Goal: Task Accomplishment & Management: Use online tool/utility

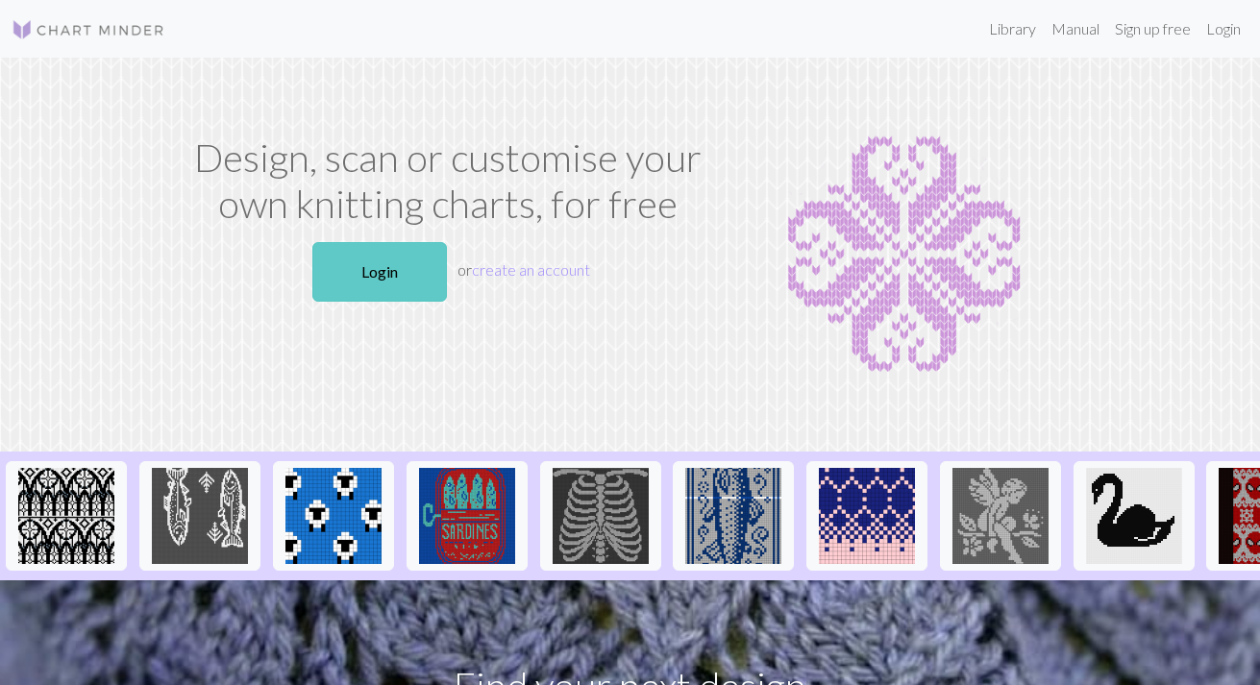
click at [376, 264] on link "Login" at bounding box center [379, 272] width 135 height 60
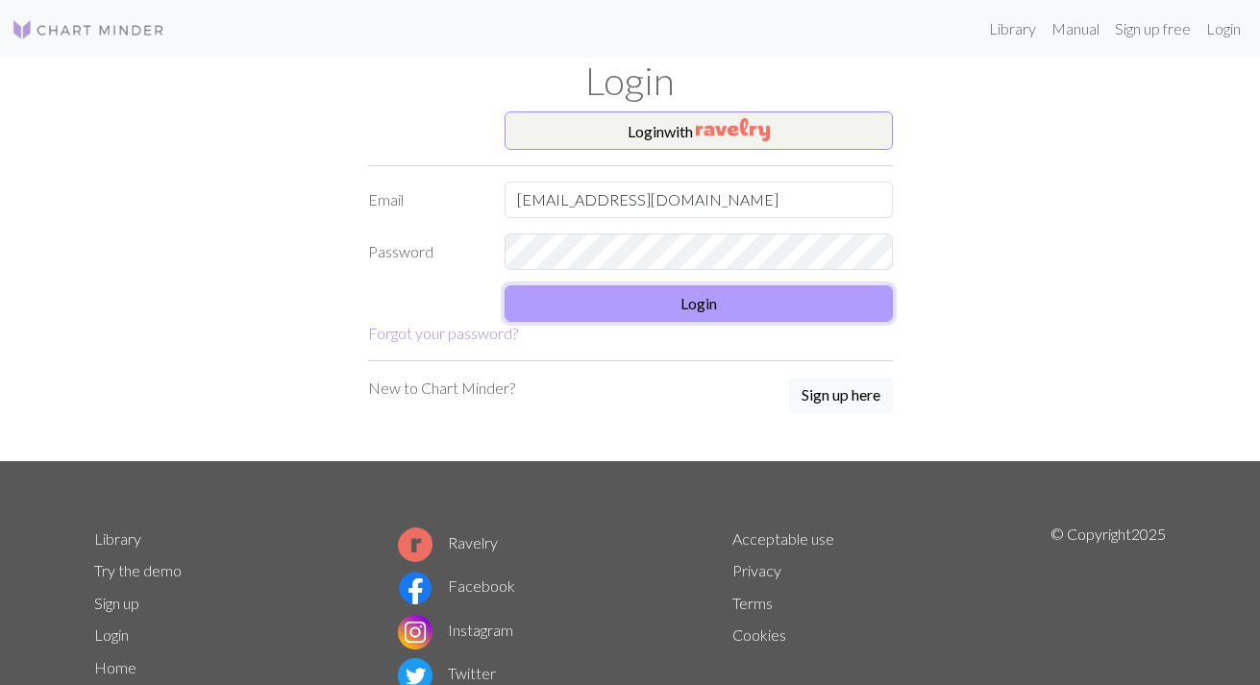
click at [637, 309] on button "Login" at bounding box center [699, 304] width 388 height 37
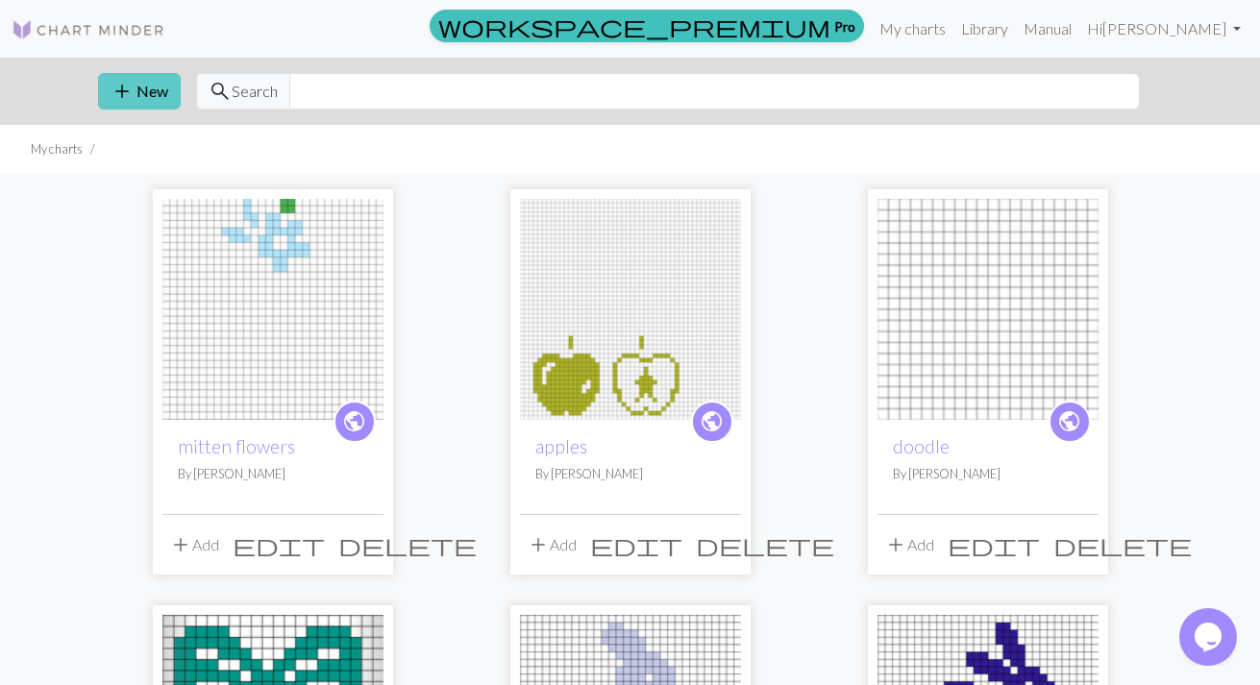
click at [126, 88] on span "add" at bounding box center [122, 91] width 23 height 27
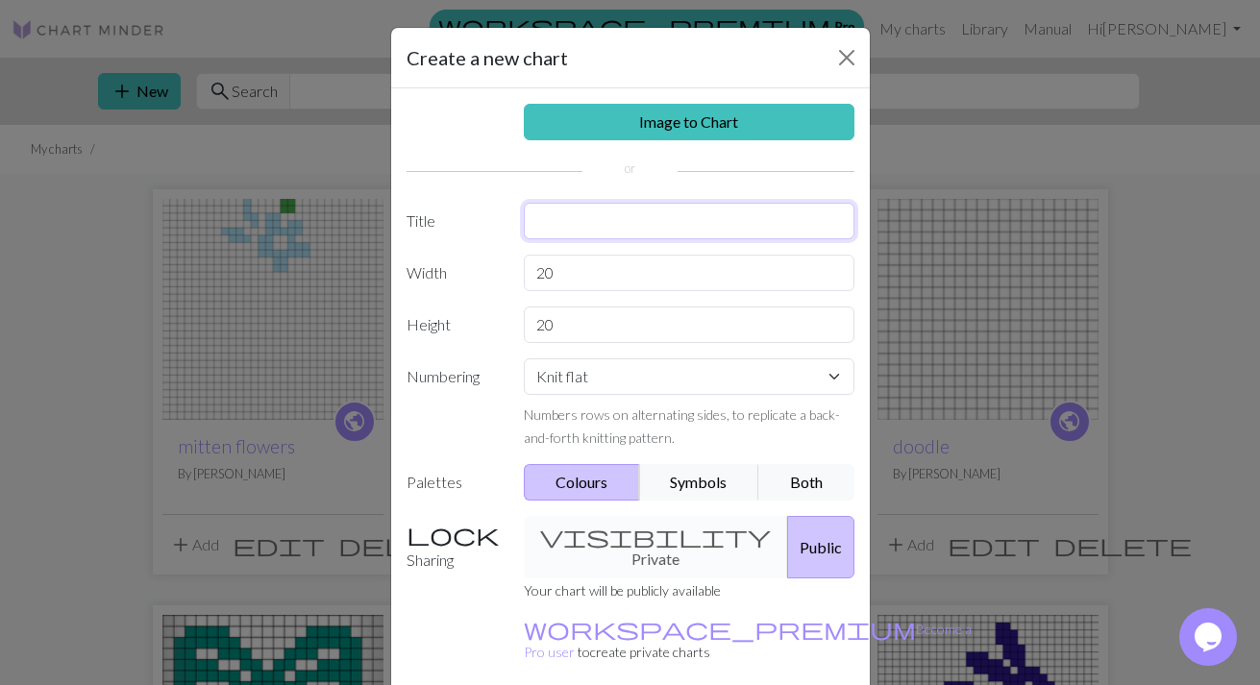
click at [537, 222] on input "text" at bounding box center [689, 221] width 331 height 37
type input "micro mitten"
click at [573, 276] on input "20" at bounding box center [689, 273] width 331 height 37
type input "2"
type input "19"
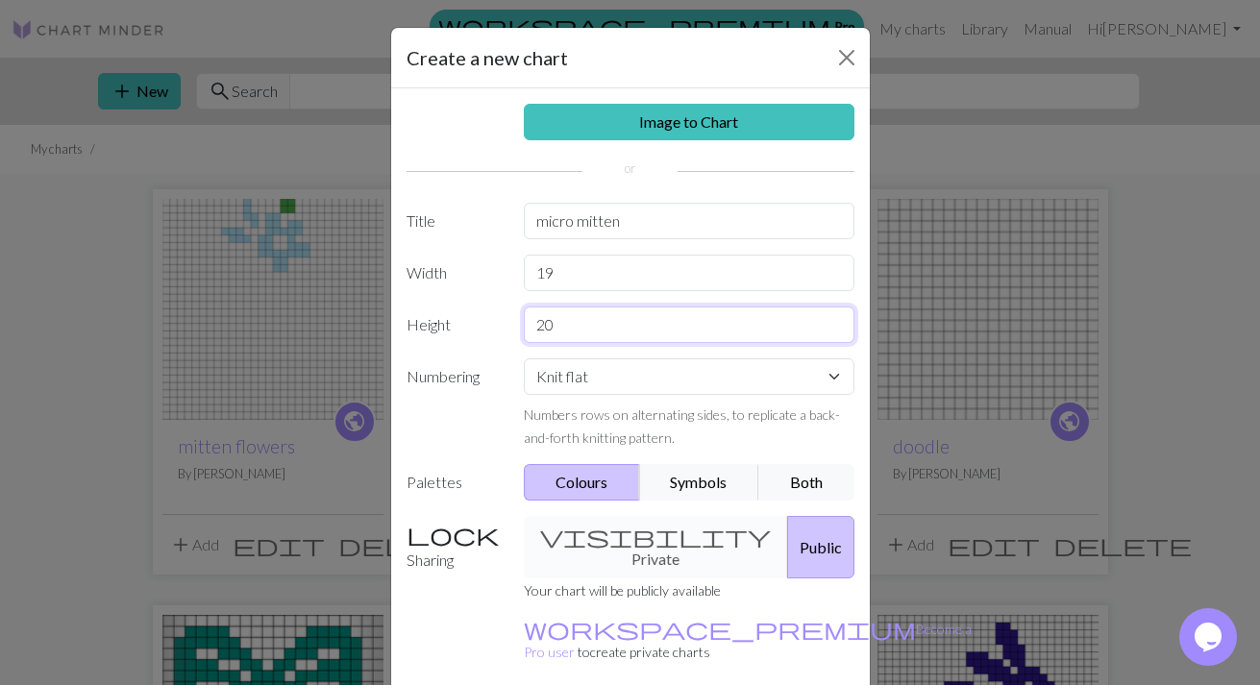
drag, startPoint x: 569, startPoint y: 331, endPoint x: 500, endPoint y: 324, distance: 69.5
click at [524, 324] on input "20" at bounding box center [689, 325] width 331 height 37
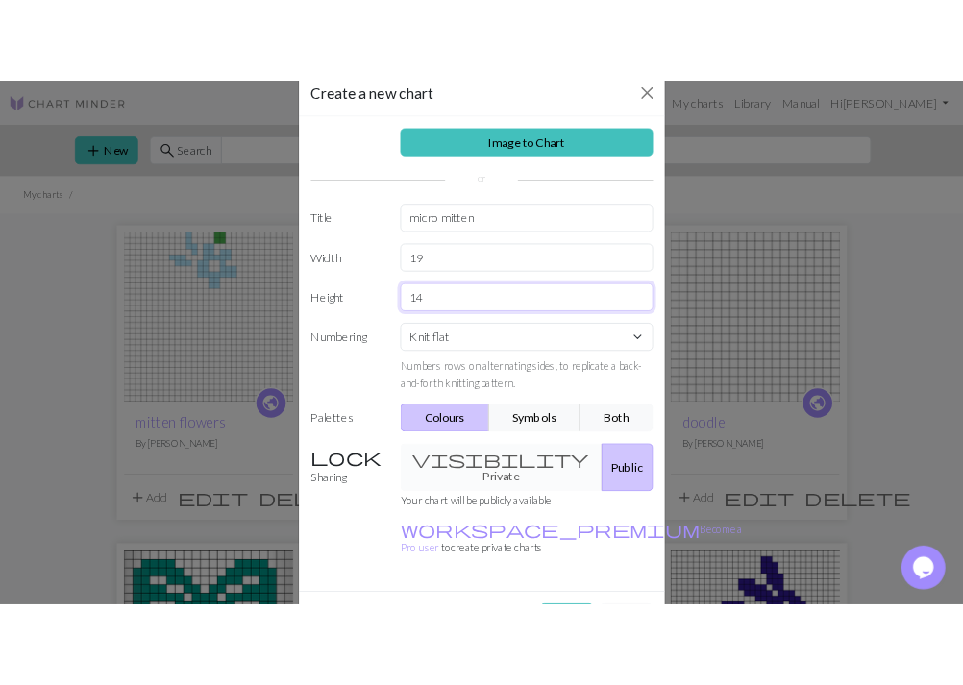
scroll to position [74, 0]
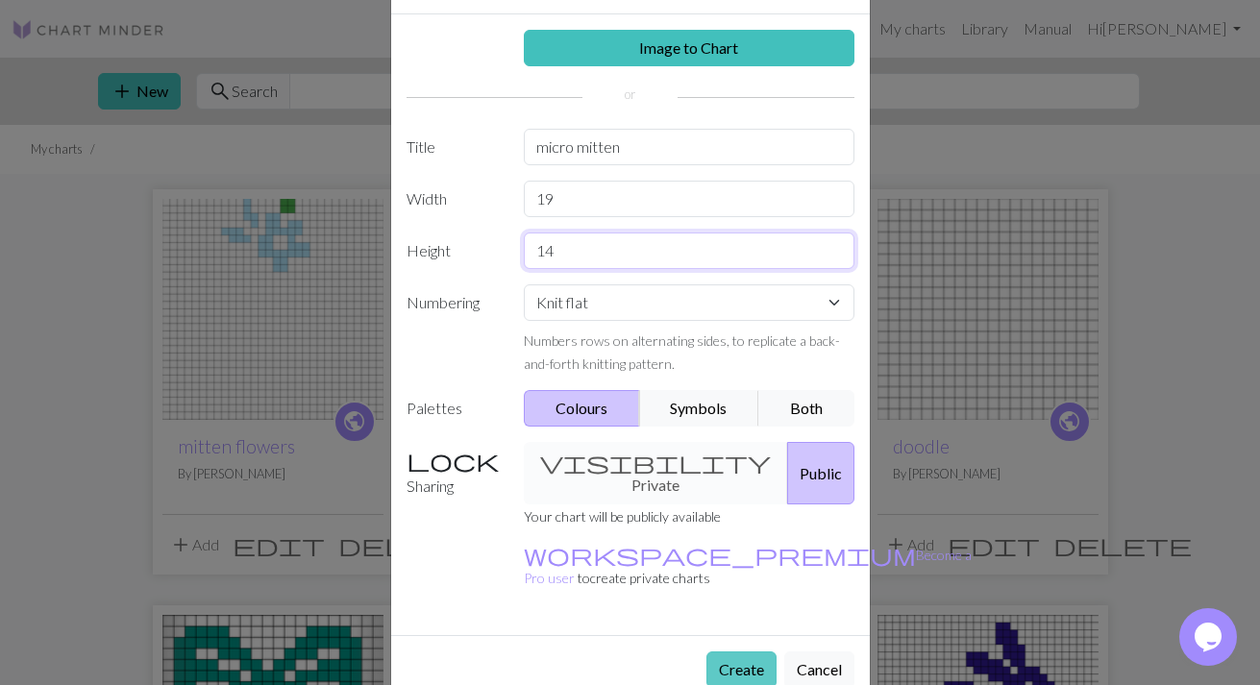
type input "14"
click at [729, 652] on button "Create" at bounding box center [742, 670] width 70 height 37
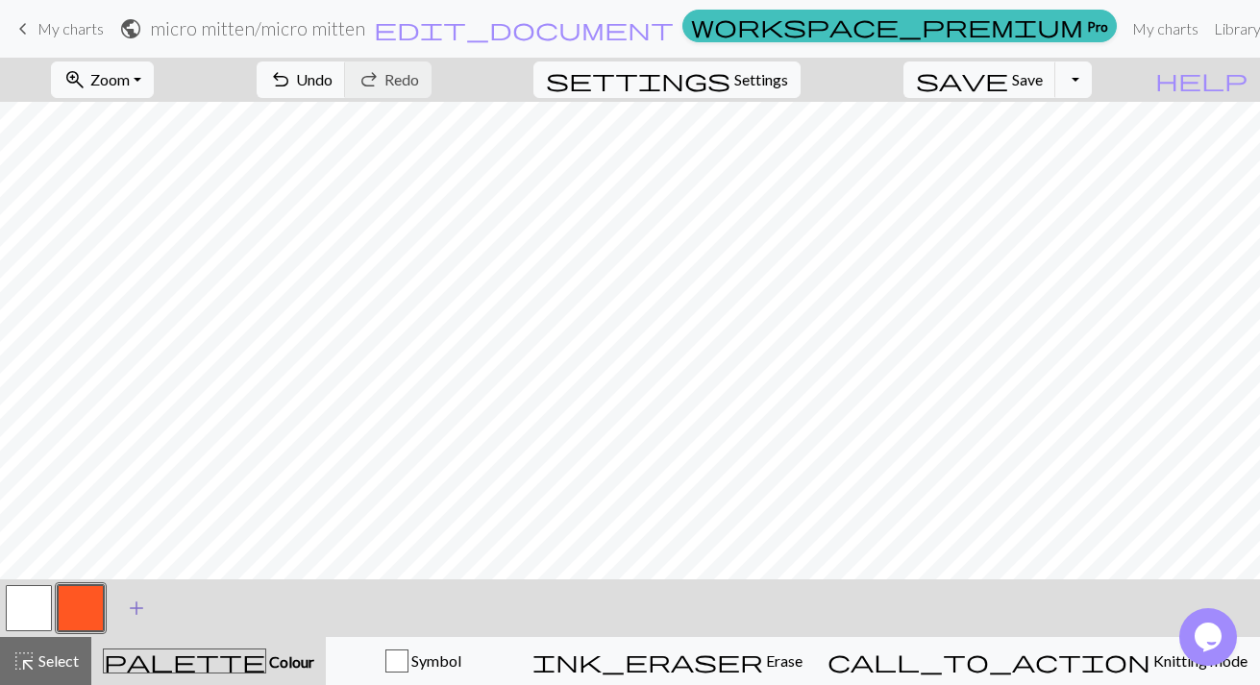
click at [137, 601] on span "add" at bounding box center [136, 608] width 23 height 27
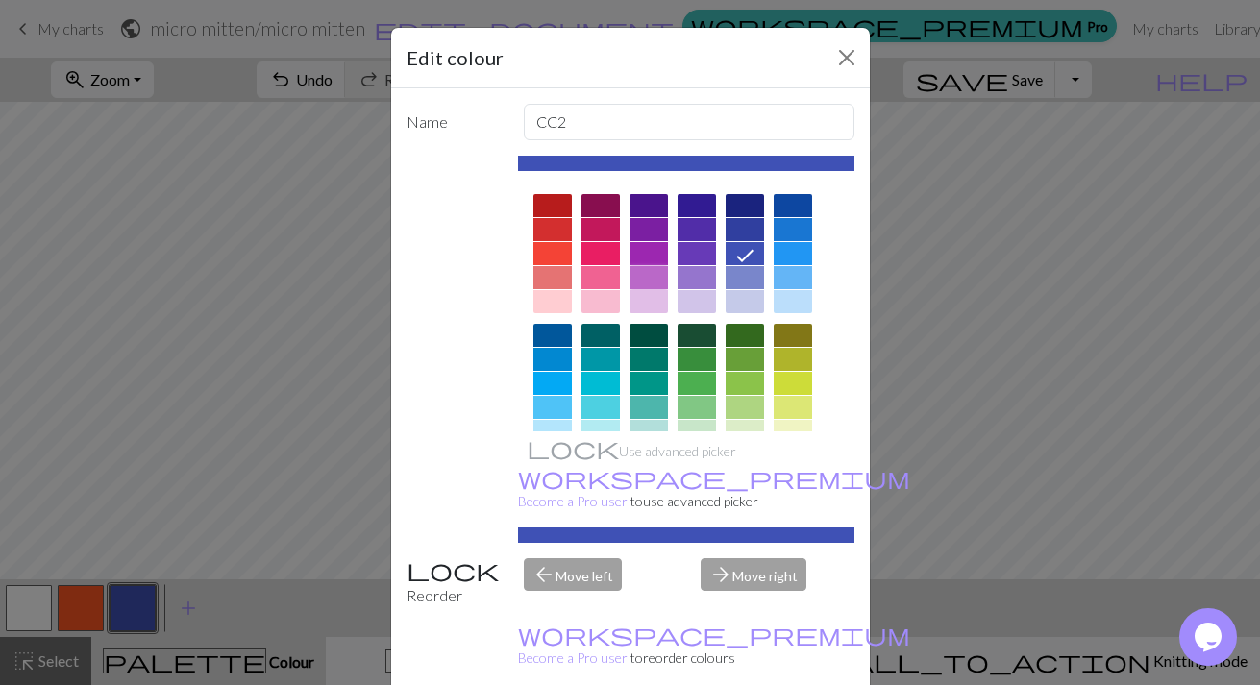
click at [646, 286] on div at bounding box center [649, 277] width 38 height 23
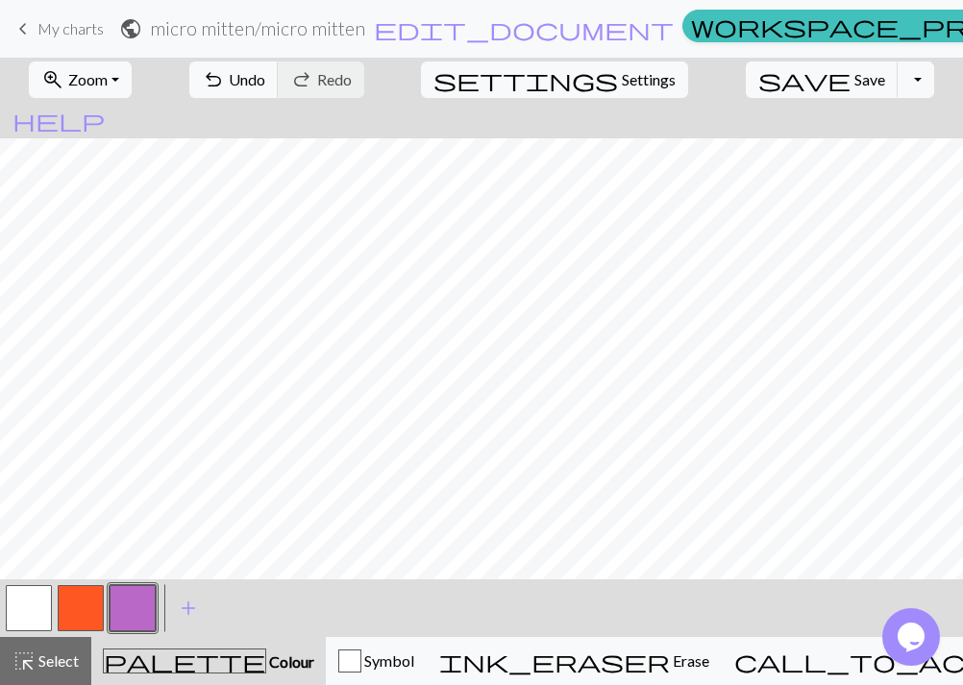
click at [28, 607] on button "button" at bounding box center [29, 608] width 46 height 46
click at [135, 608] on button "button" at bounding box center [133, 608] width 46 height 46
click at [27, 613] on button "button" at bounding box center [29, 608] width 46 height 46
click at [125, 604] on button "button" at bounding box center [133, 608] width 46 height 46
click at [35, 603] on button "button" at bounding box center [29, 608] width 46 height 46
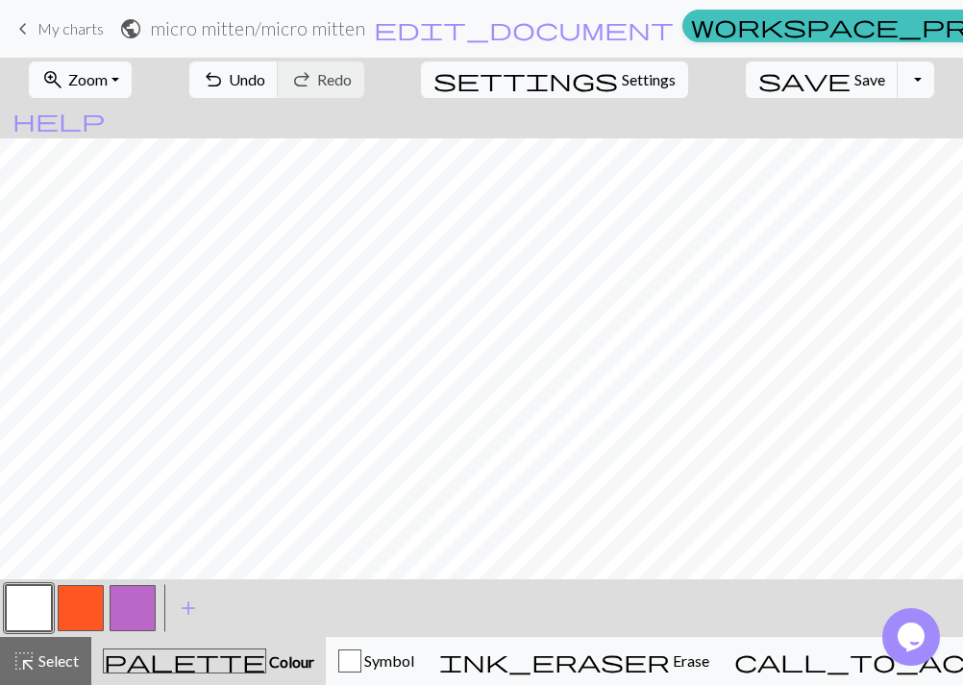
click at [123, 601] on button "button" at bounding box center [133, 608] width 46 height 46
click at [37, 604] on button "button" at bounding box center [29, 608] width 46 height 46
click at [137, 605] on button "button" at bounding box center [133, 608] width 46 height 46
click at [16, 626] on button "button" at bounding box center [29, 608] width 46 height 46
click at [118, 621] on button "button" at bounding box center [133, 608] width 46 height 46
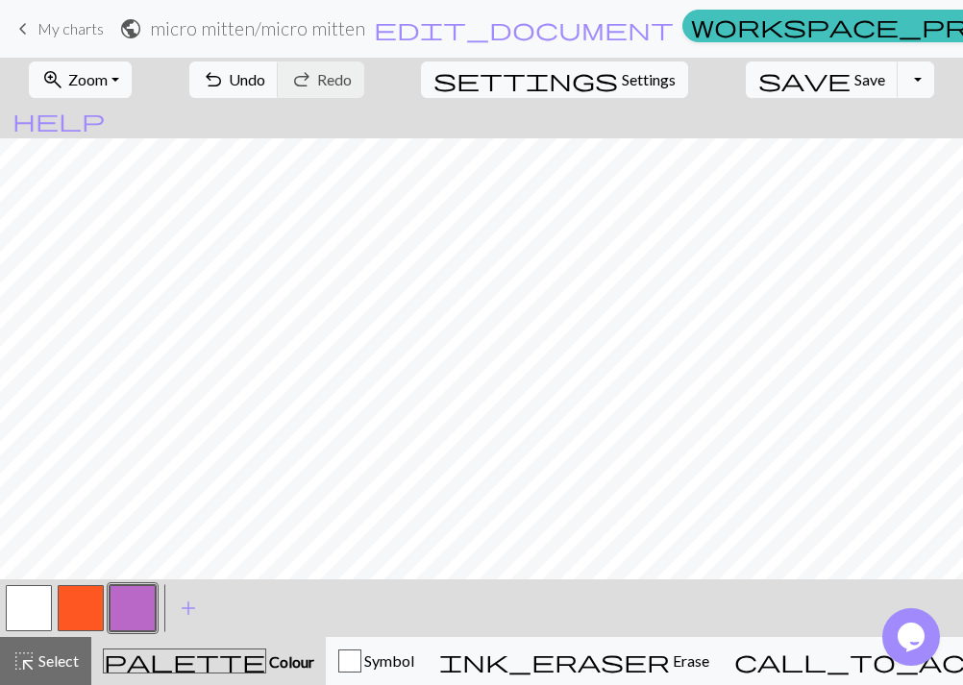
click at [40, 603] on button "button" at bounding box center [29, 608] width 46 height 46
click at [142, 610] on button "button" at bounding box center [133, 608] width 46 height 46
click at [441, 21] on span "edit_document" at bounding box center [524, 28] width 300 height 27
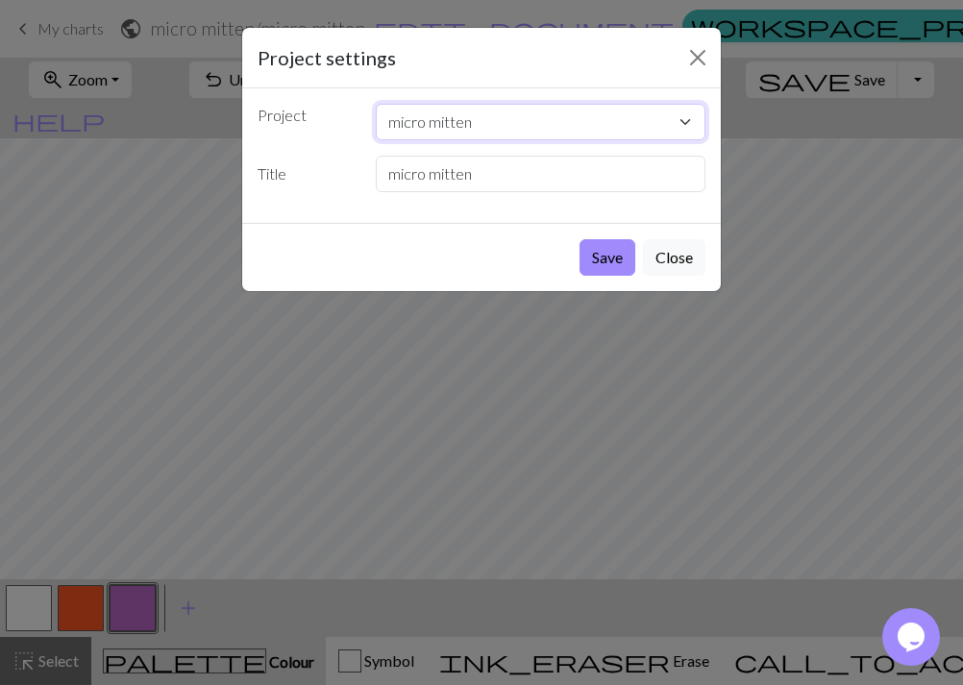
click option "micro mitten" at bounding box center [0, 0] width 0 height 0
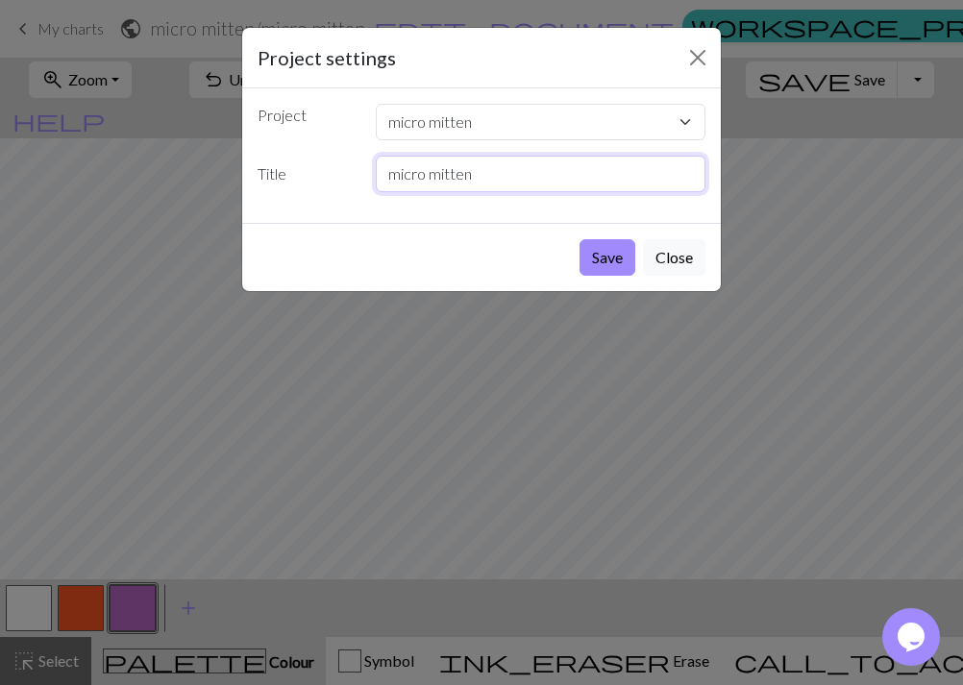
click at [499, 180] on input "micro mitten" at bounding box center [541, 174] width 331 height 37
type input "micro mitten - snowflake"
click at [613, 256] on button "Save" at bounding box center [608, 257] width 56 height 37
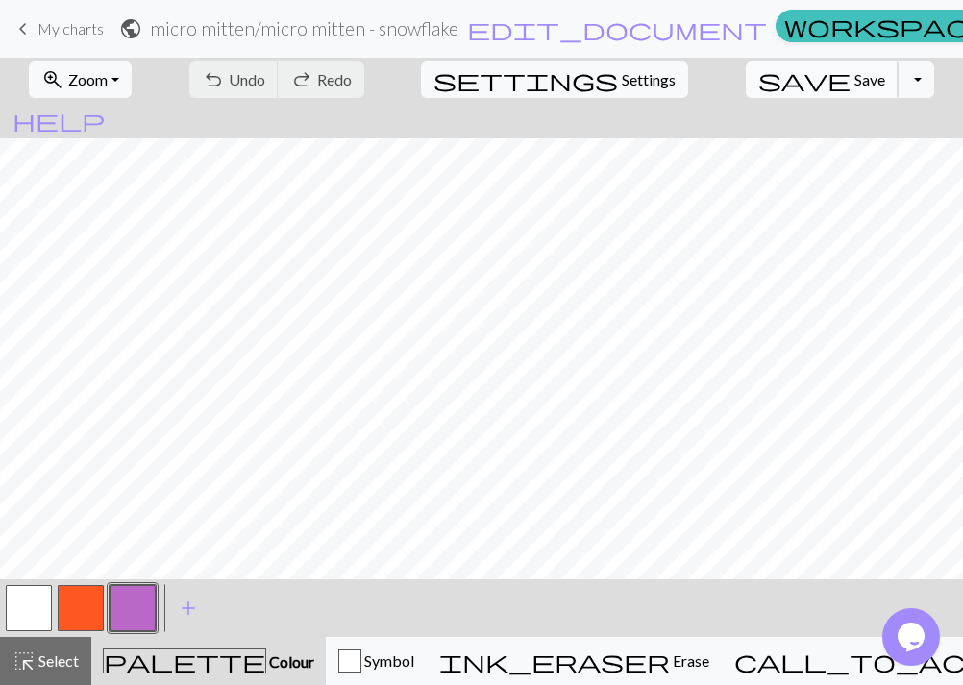
click at [855, 82] on span "Save" at bounding box center [870, 79] width 31 height 18
click at [898, 87] on button "Toggle Dropdown" at bounding box center [916, 80] width 37 height 37
click at [84, 33] on span "My charts" at bounding box center [70, 28] width 66 height 18
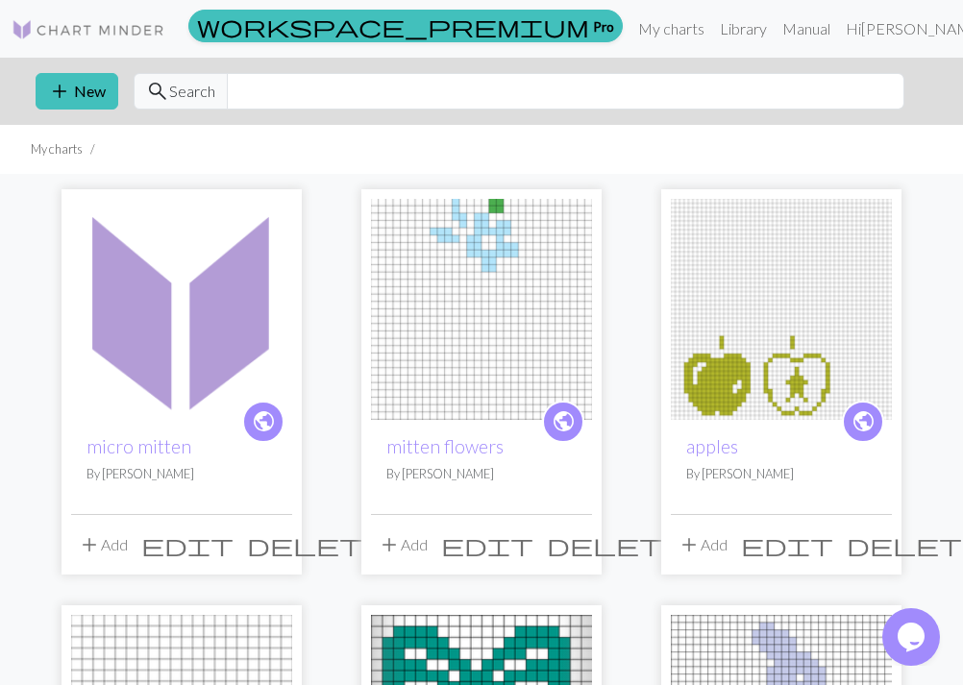
click at [121, 535] on button "add Add" at bounding box center [102, 545] width 63 height 37
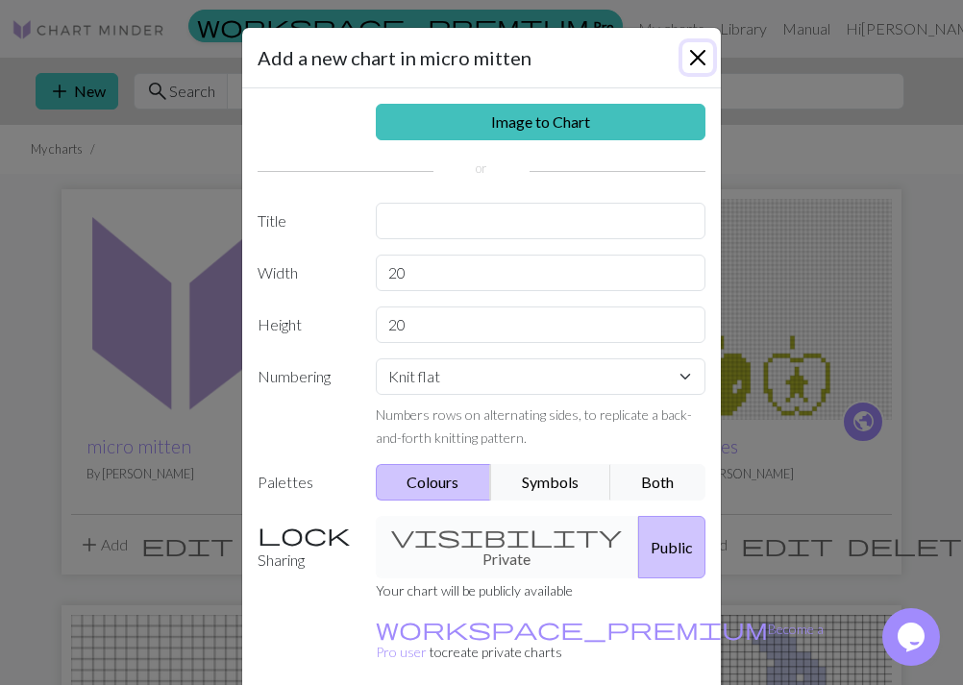
click at [702, 55] on button "Close" at bounding box center [698, 57] width 31 height 31
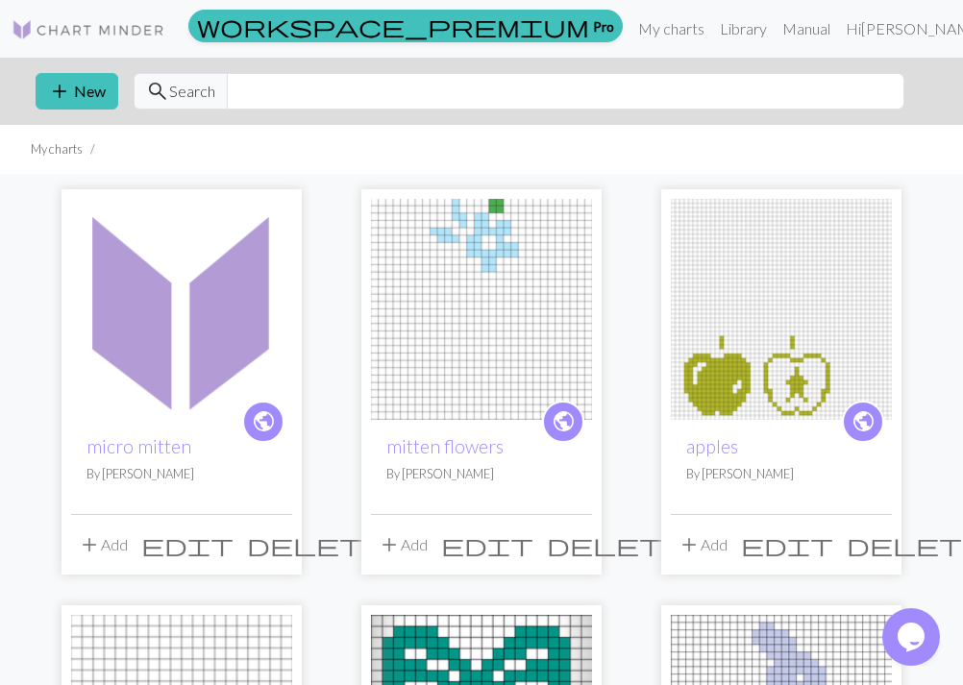
click at [234, 541] on span "edit" at bounding box center [187, 545] width 92 height 27
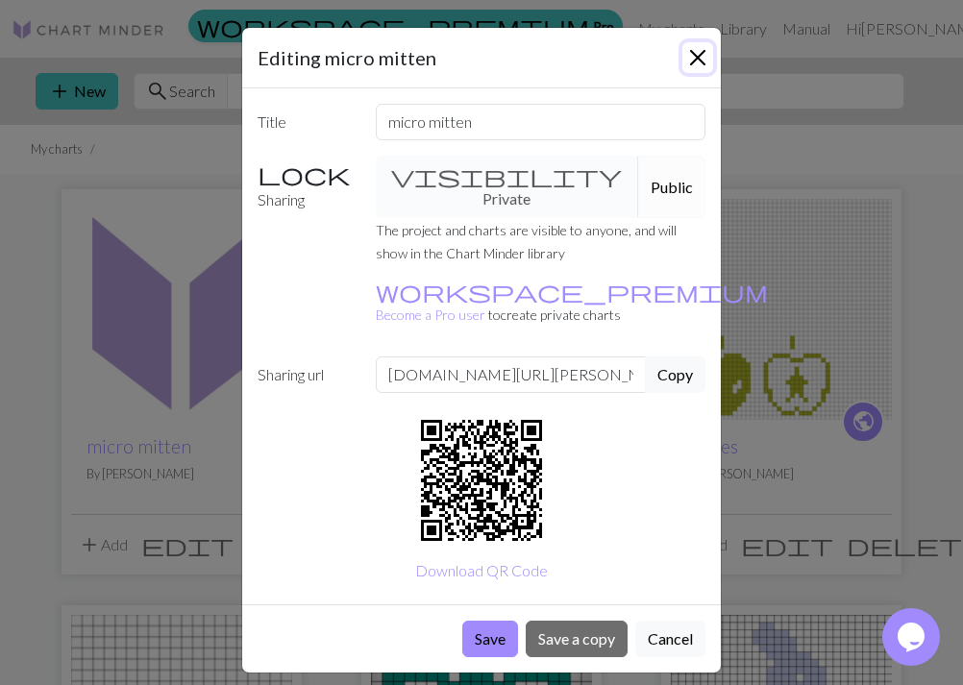
click at [699, 58] on button "Close" at bounding box center [698, 57] width 31 height 31
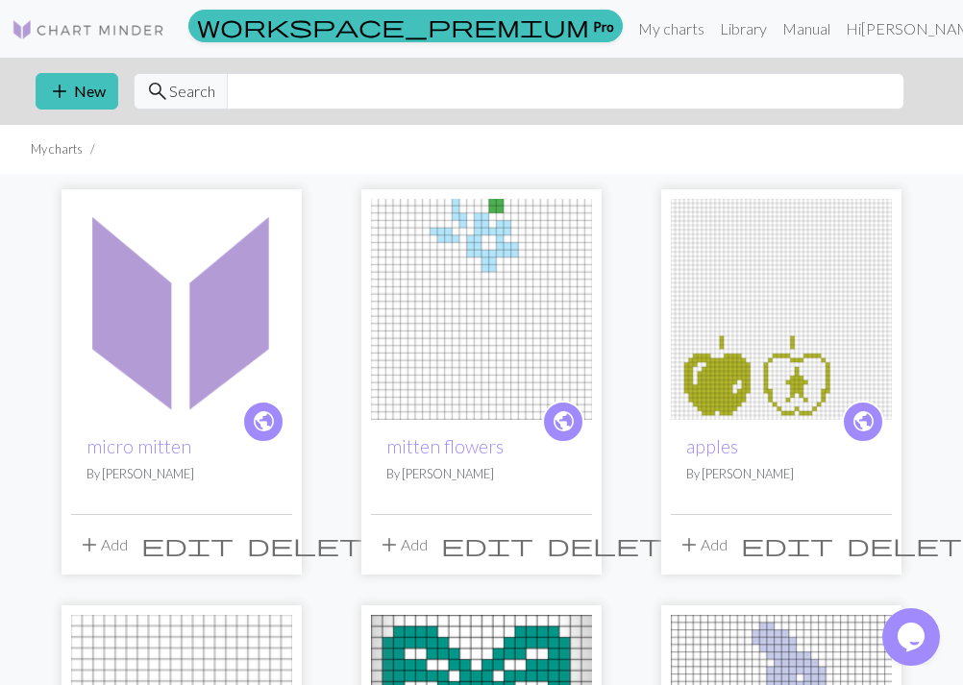
click at [258, 271] on img at bounding box center [181, 309] width 221 height 221
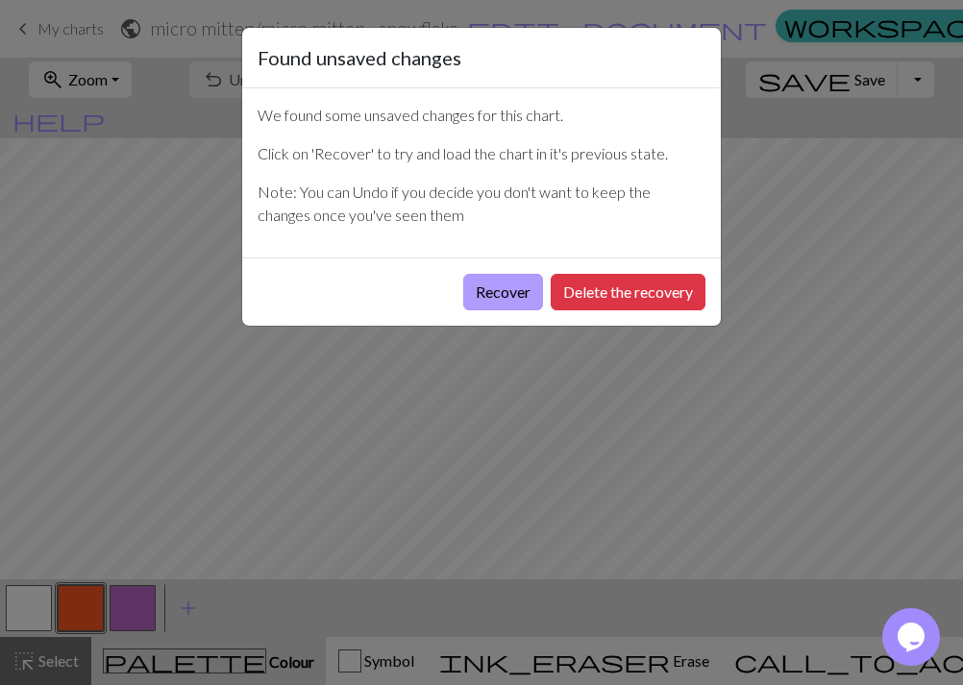
click at [494, 290] on button "Recover" at bounding box center [503, 292] width 80 height 37
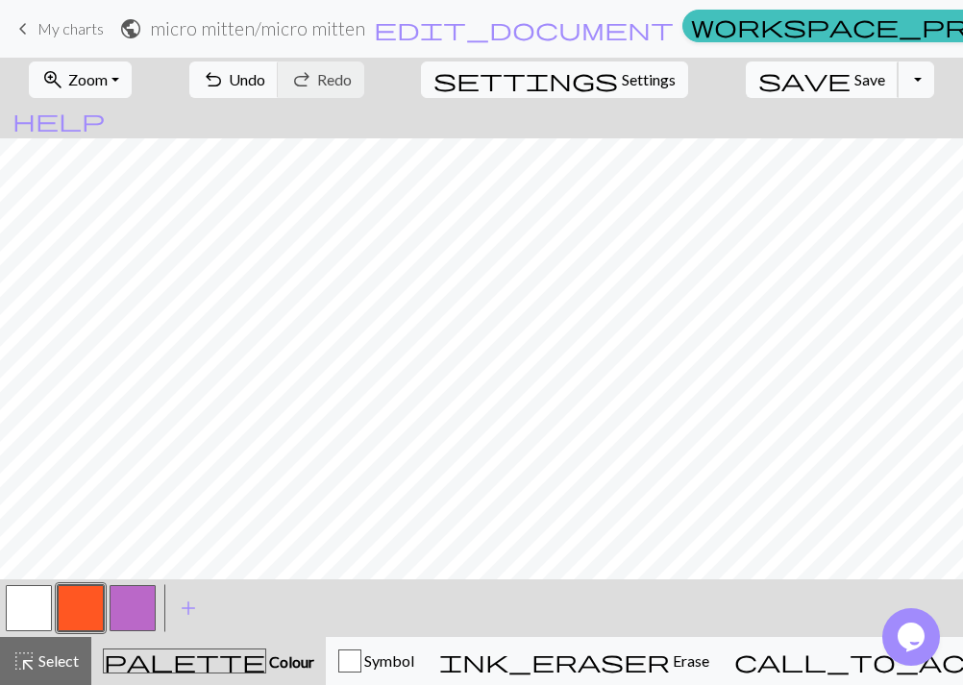
click at [855, 77] on span "Save" at bounding box center [870, 79] width 31 height 18
click at [66, 29] on span "My charts" at bounding box center [70, 28] width 66 height 18
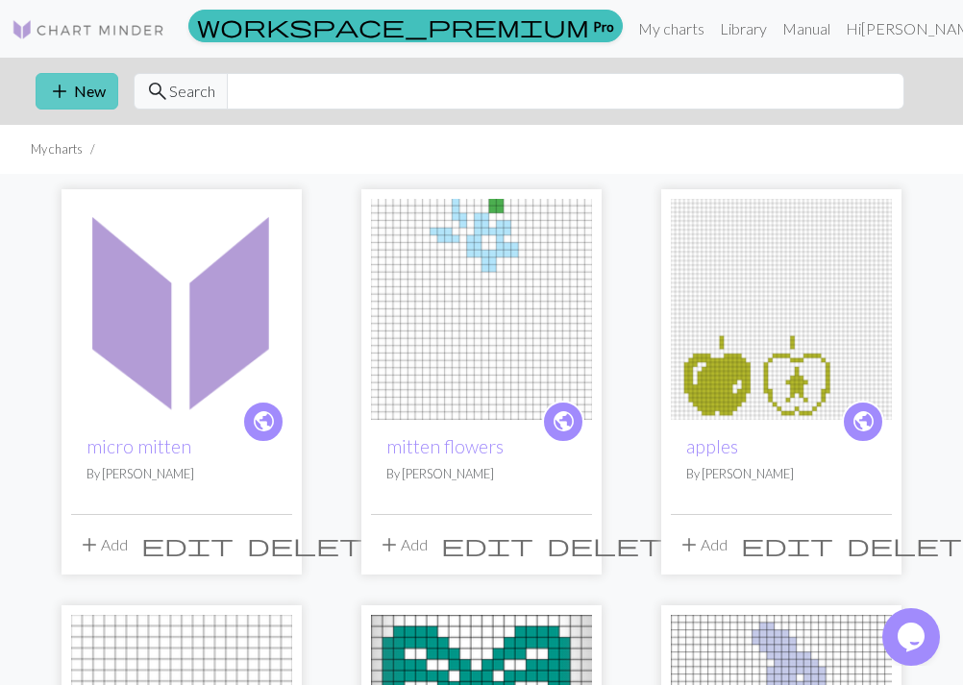
click at [105, 90] on button "add New" at bounding box center [77, 91] width 83 height 37
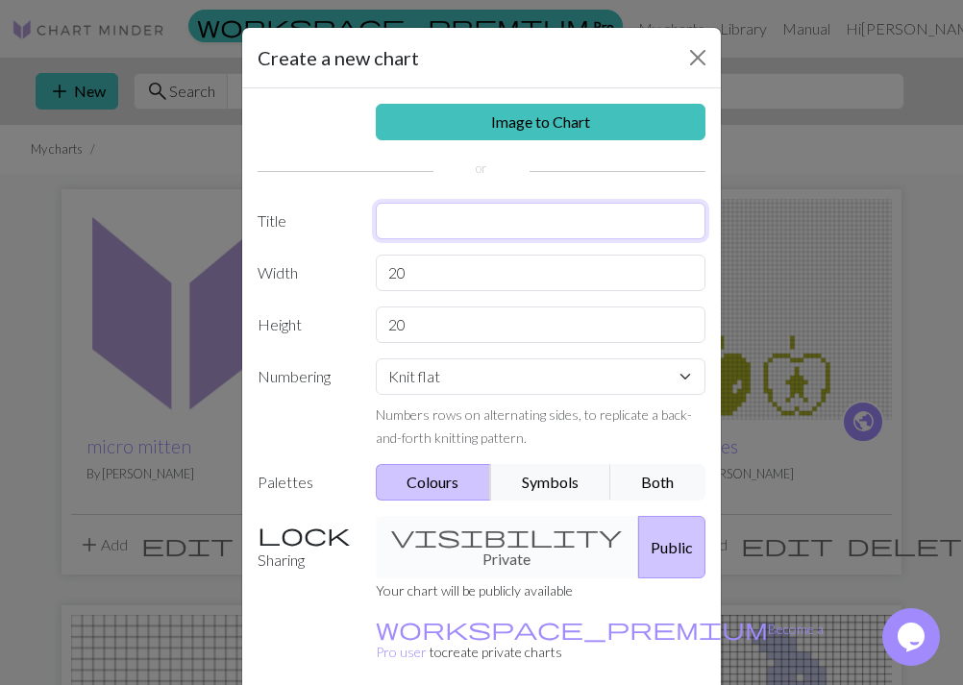
click at [433, 223] on input "text" at bounding box center [541, 221] width 331 height 37
type input "micro mitten - reindeer"
drag, startPoint x: 415, startPoint y: 274, endPoint x: 262, endPoint y: 276, distance: 152.9
click at [376, 276] on input "20" at bounding box center [541, 273] width 331 height 37
type input "19"
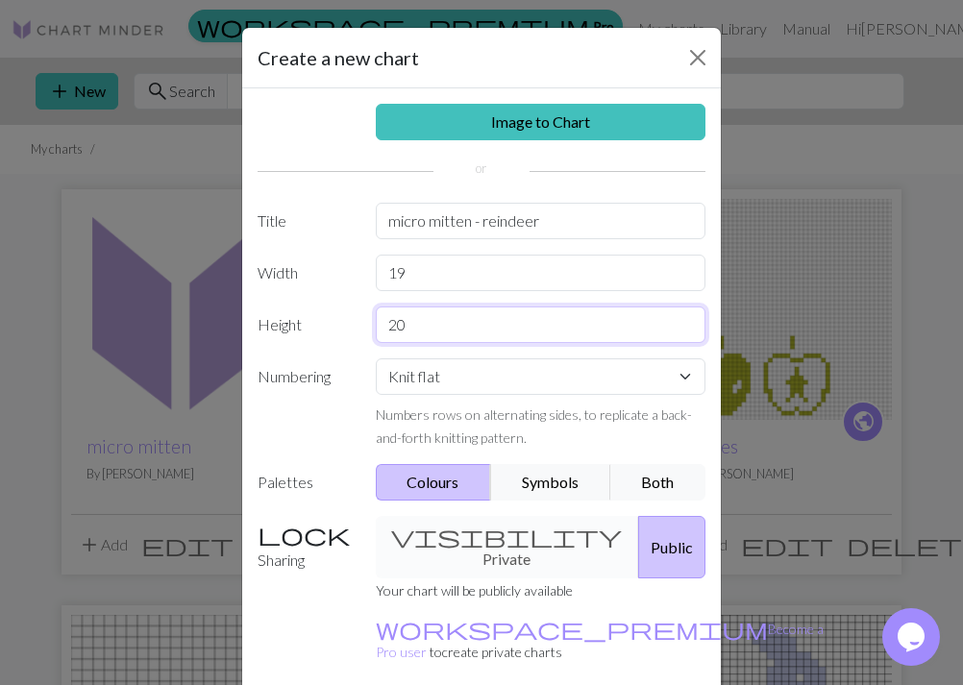
click at [402, 318] on input "20" at bounding box center [541, 325] width 331 height 37
drag, startPoint x: 417, startPoint y: 324, endPoint x: 312, endPoint y: 321, distance: 104.8
click at [376, 321] on input "20" at bounding box center [541, 325] width 331 height 37
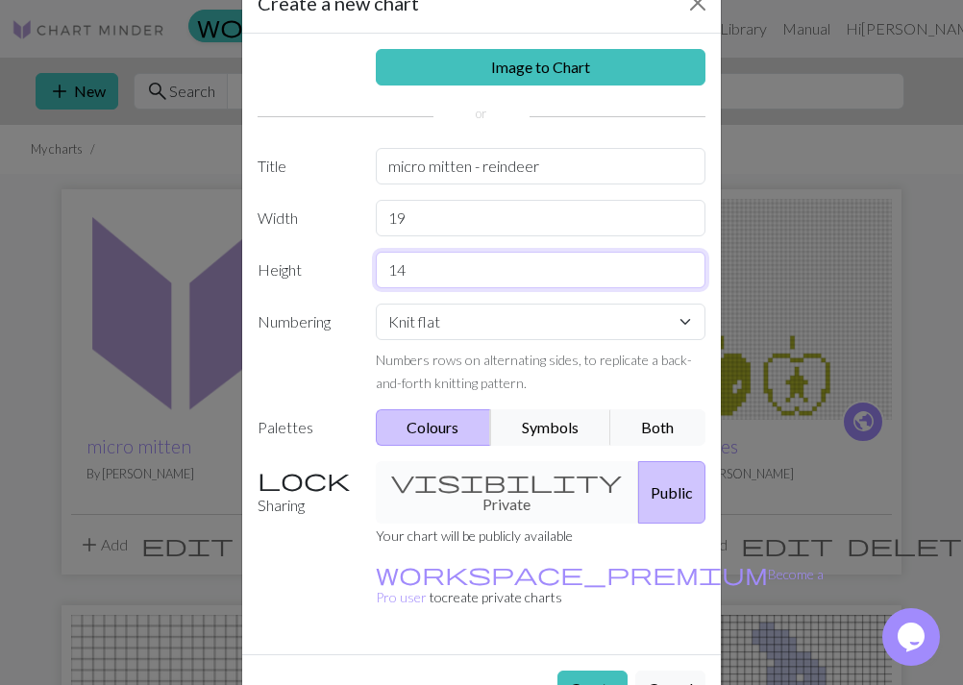
scroll to position [74, 0]
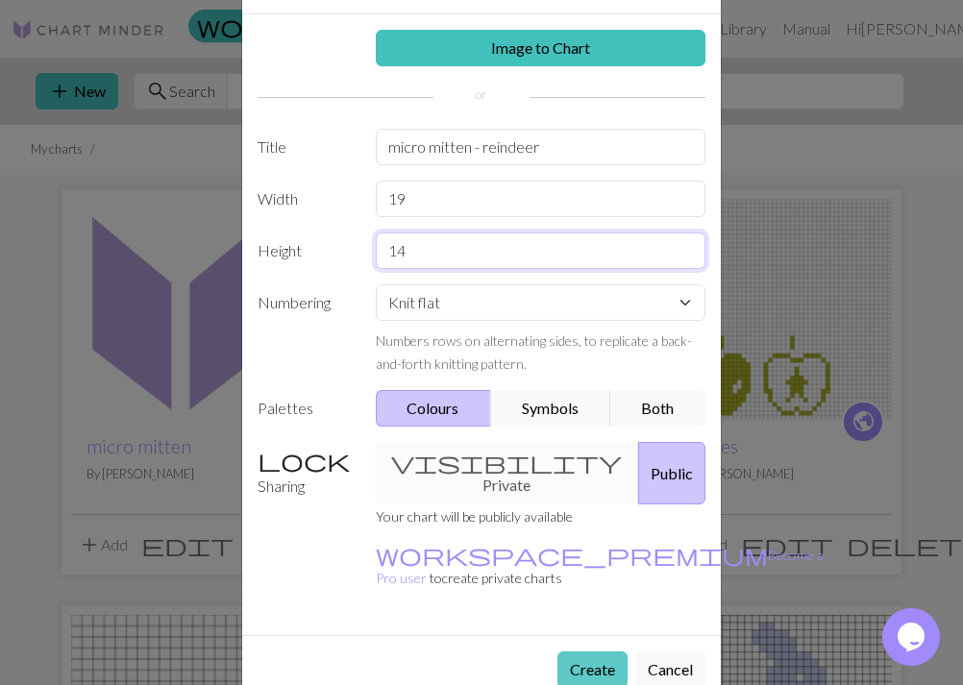
type input "14"
click at [591, 652] on button "Create" at bounding box center [593, 670] width 70 height 37
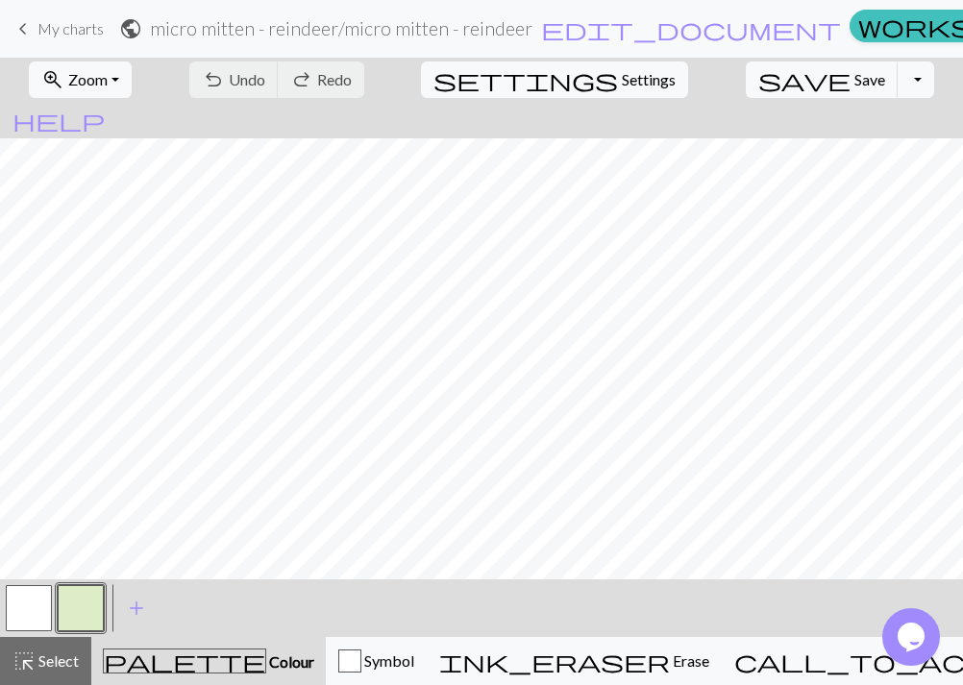
click at [90, 587] on button "button" at bounding box center [81, 608] width 46 height 46
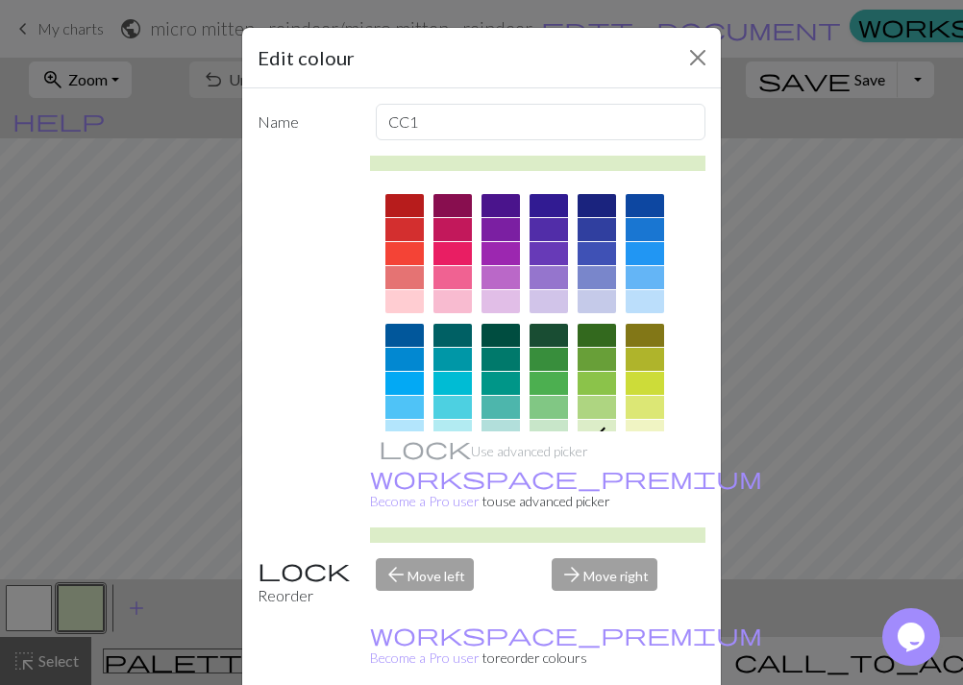
click at [556, 337] on div at bounding box center [549, 335] width 38 height 23
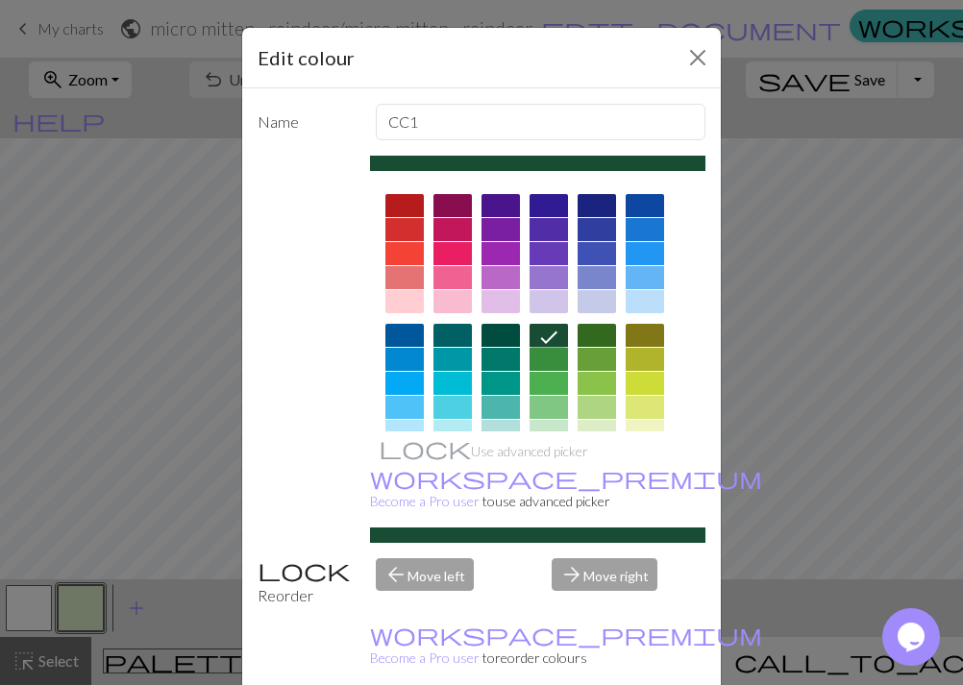
click at [455, 381] on div at bounding box center [453, 383] width 38 height 23
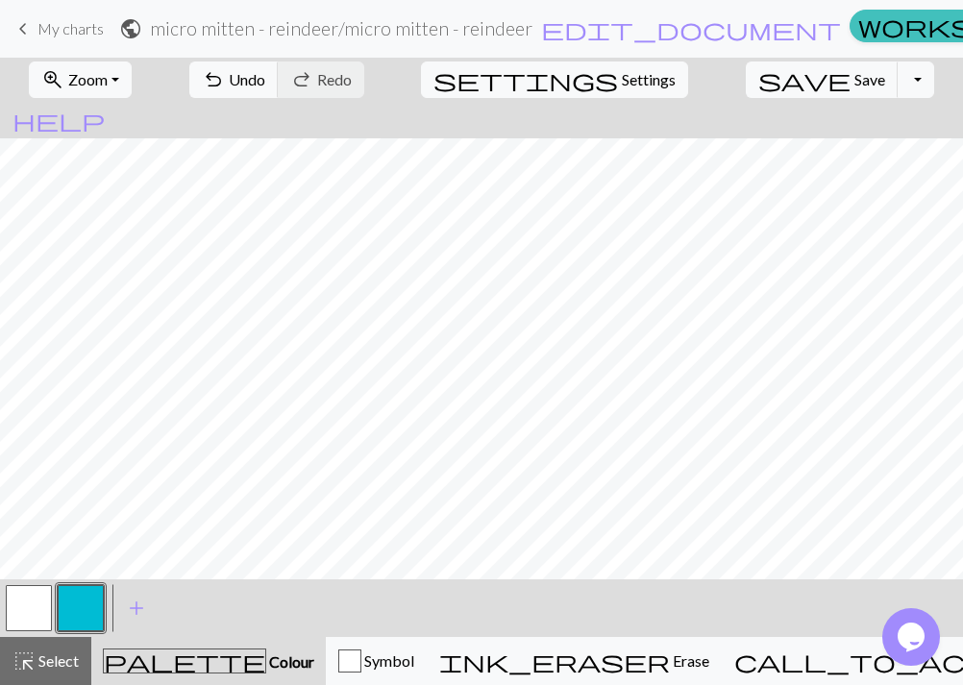
click at [37, 604] on button "button" at bounding box center [29, 608] width 46 height 46
click at [70, 614] on button "button" at bounding box center [81, 608] width 46 height 46
click at [37, 605] on button "button" at bounding box center [29, 608] width 46 height 46
click at [84, 602] on button "button" at bounding box center [81, 608] width 46 height 46
click at [126, 610] on span "add" at bounding box center [136, 608] width 23 height 27
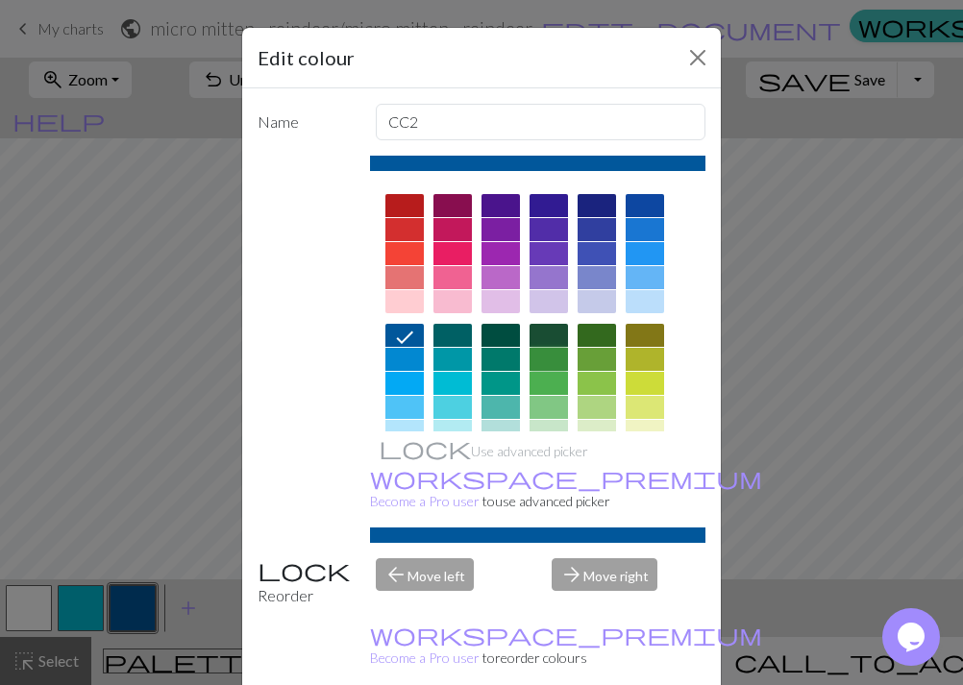
click at [555, 360] on div at bounding box center [549, 359] width 38 height 23
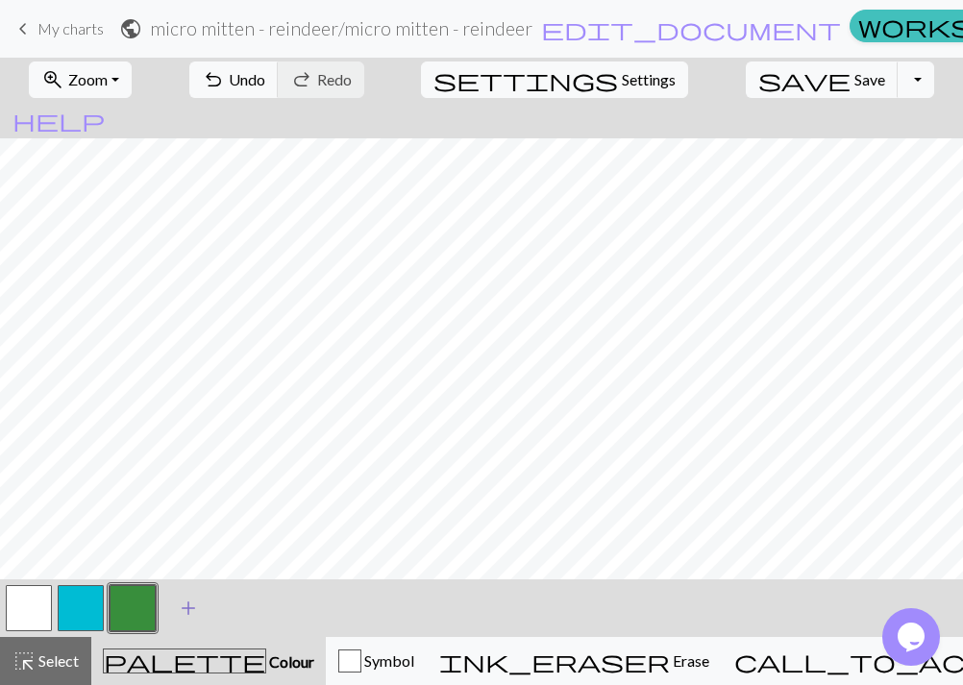
click at [186, 605] on span "add" at bounding box center [188, 608] width 23 height 27
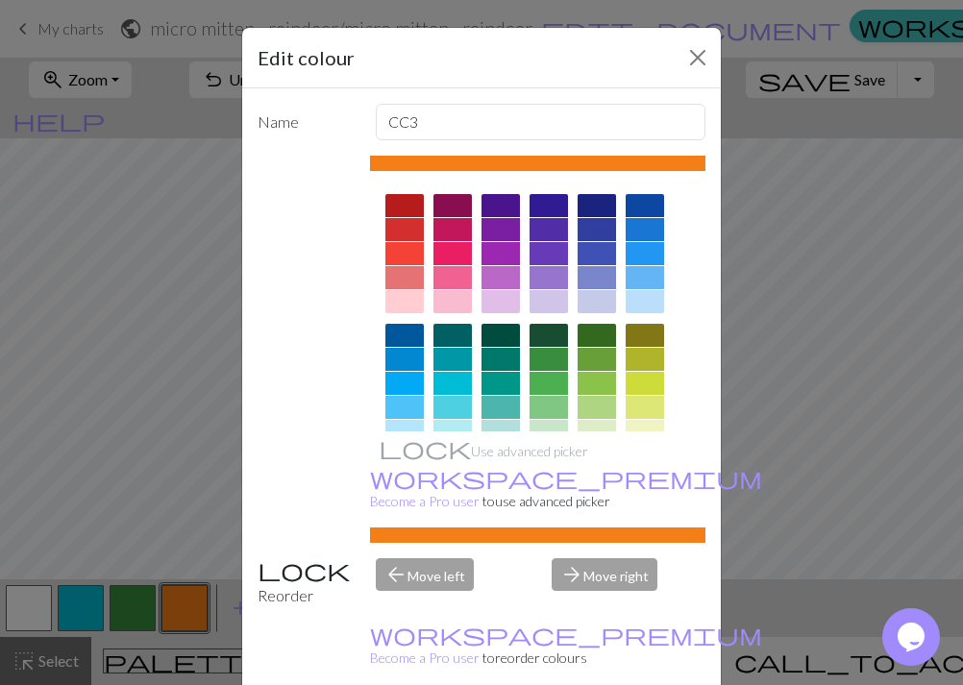
click at [409, 266] on div at bounding box center [404, 259] width 38 height 130
click at [405, 253] on div at bounding box center [404, 253] width 38 height 23
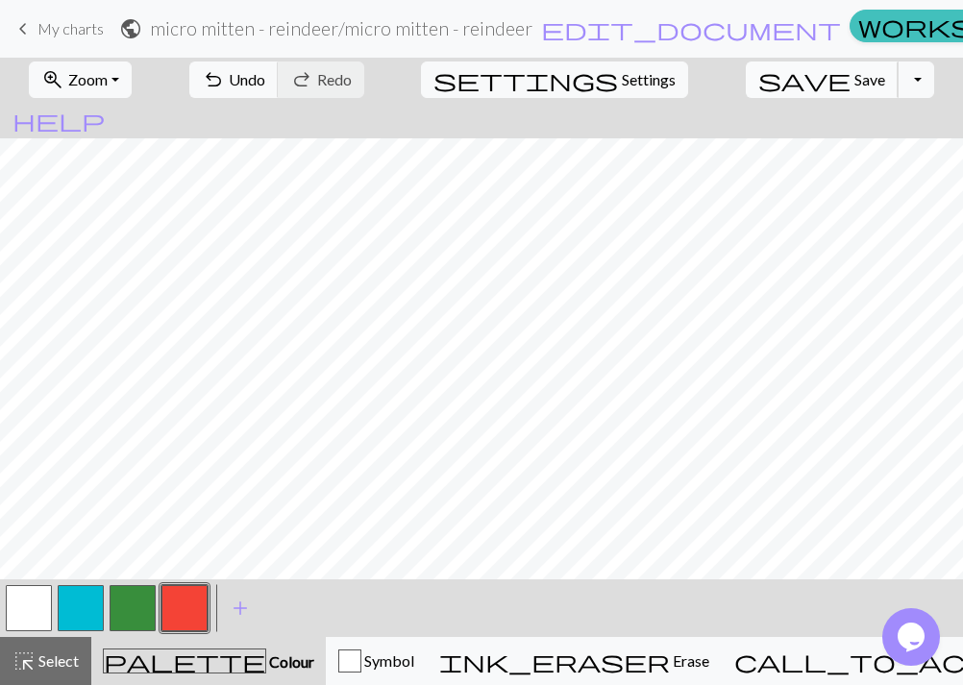
click at [855, 80] on span "Save" at bounding box center [870, 79] width 31 height 18
click at [65, 34] on div "Chart saved" at bounding box center [481, 38] width 963 height 76
click at [22, 30] on span "keyboard_arrow_left" at bounding box center [23, 28] width 23 height 27
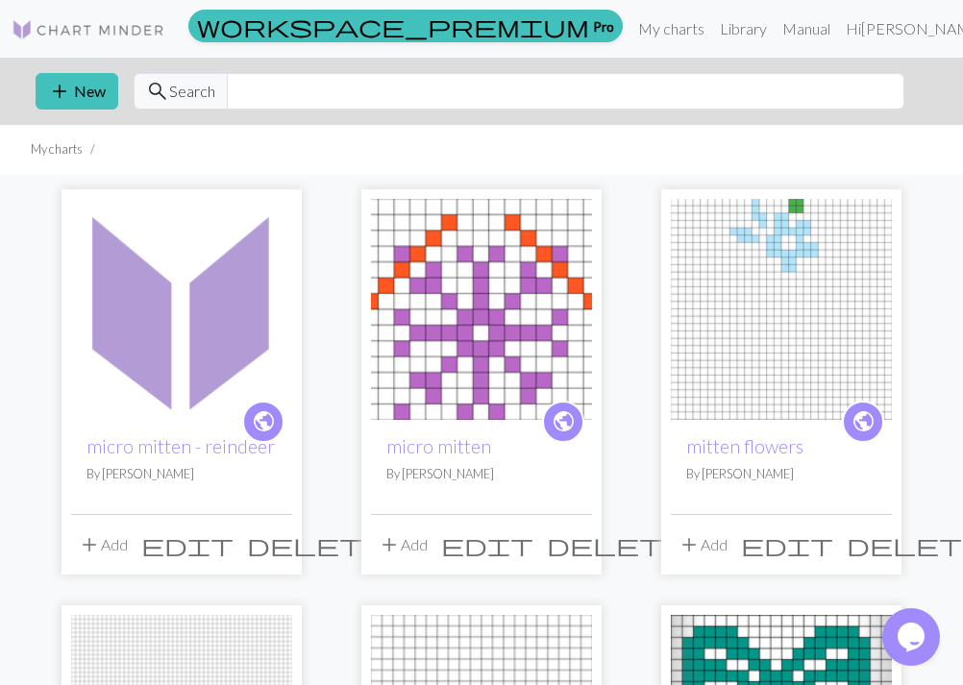
click at [534, 546] on span "edit" at bounding box center [487, 545] width 92 height 27
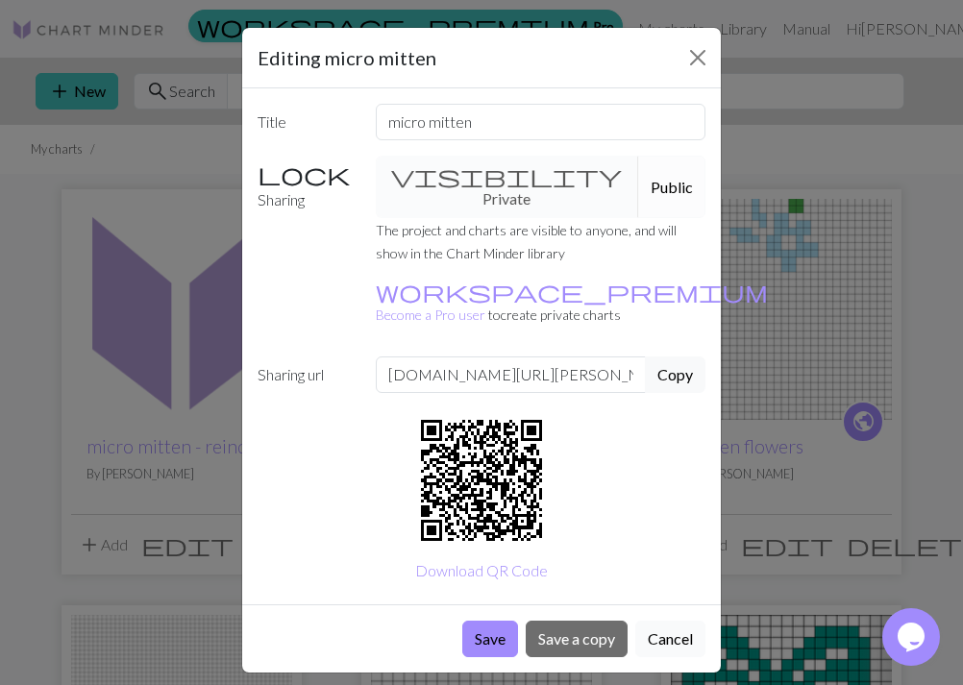
click at [669, 621] on button "Cancel" at bounding box center [670, 639] width 70 height 37
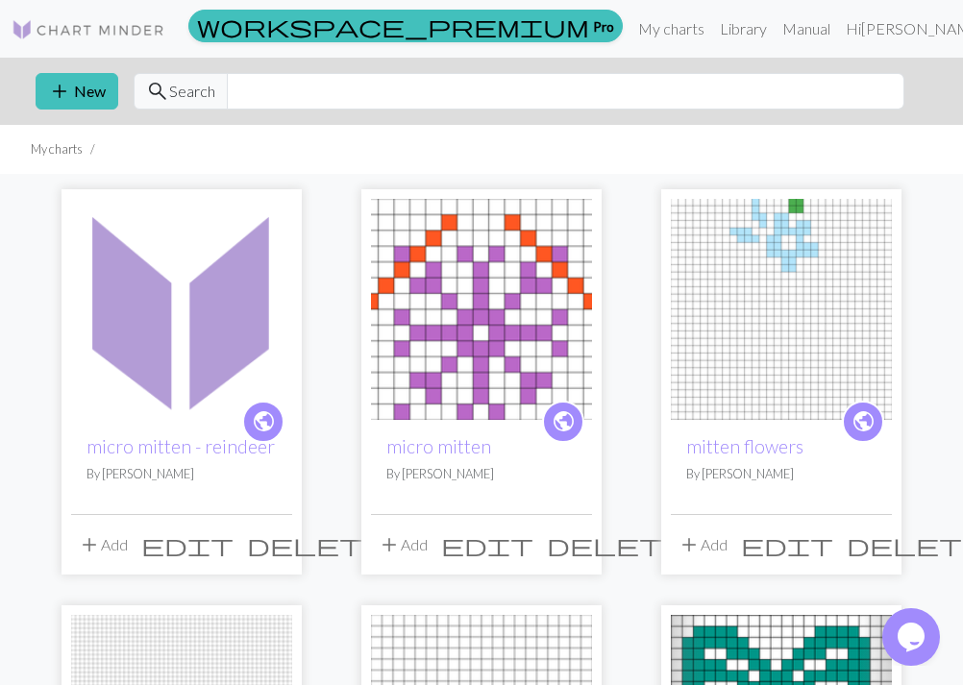
click at [537, 307] on img at bounding box center [481, 309] width 221 height 221
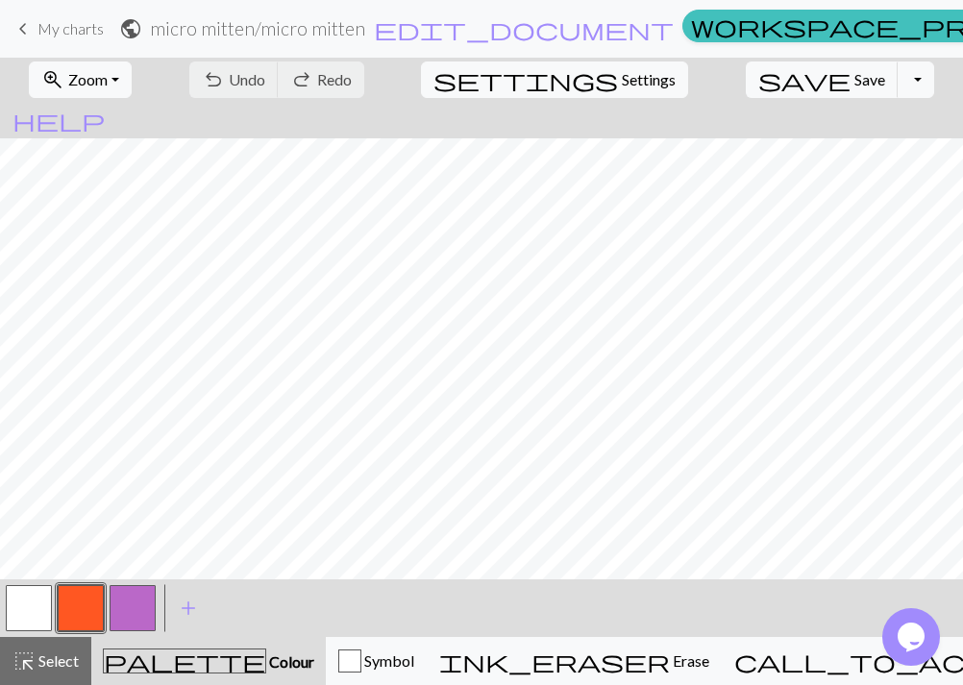
click at [28, 602] on button "button" at bounding box center [29, 608] width 46 height 46
click at [138, 622] on button "button" at bounding box center [133, 608] width 46 height 46
click at [762, 84] on span "save" at bounding box center [804, 79] width 92 height 27
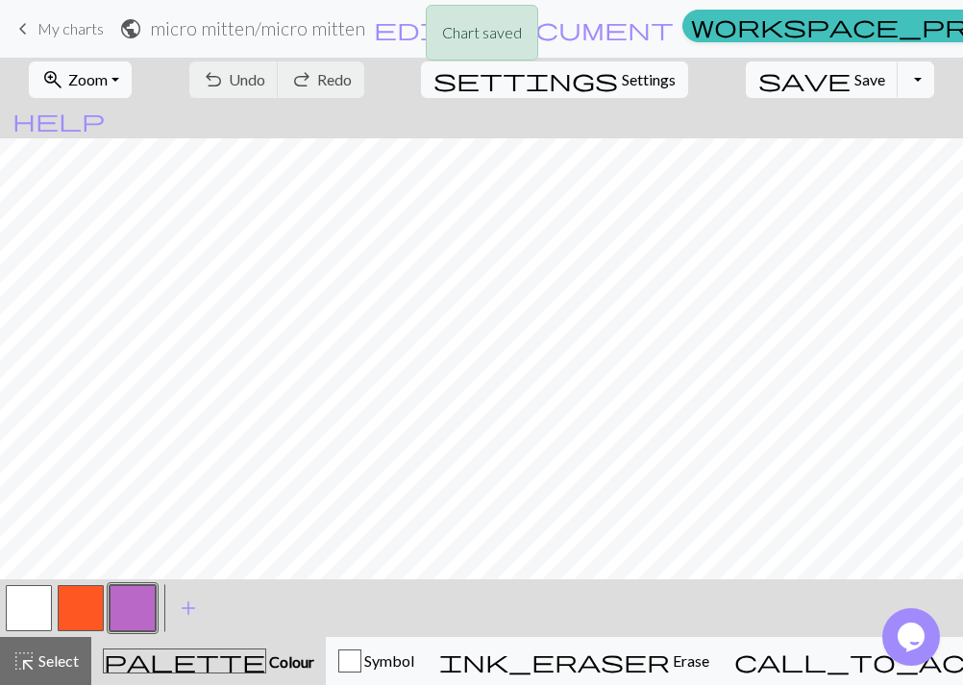
click at [45, 34] on div "Chart saved" at bounding box center [481, 38] width 963 height 76
click at [22, 33] on span "keyboard_arrow_left" at bounding box center [23, 28] width 23 height 27
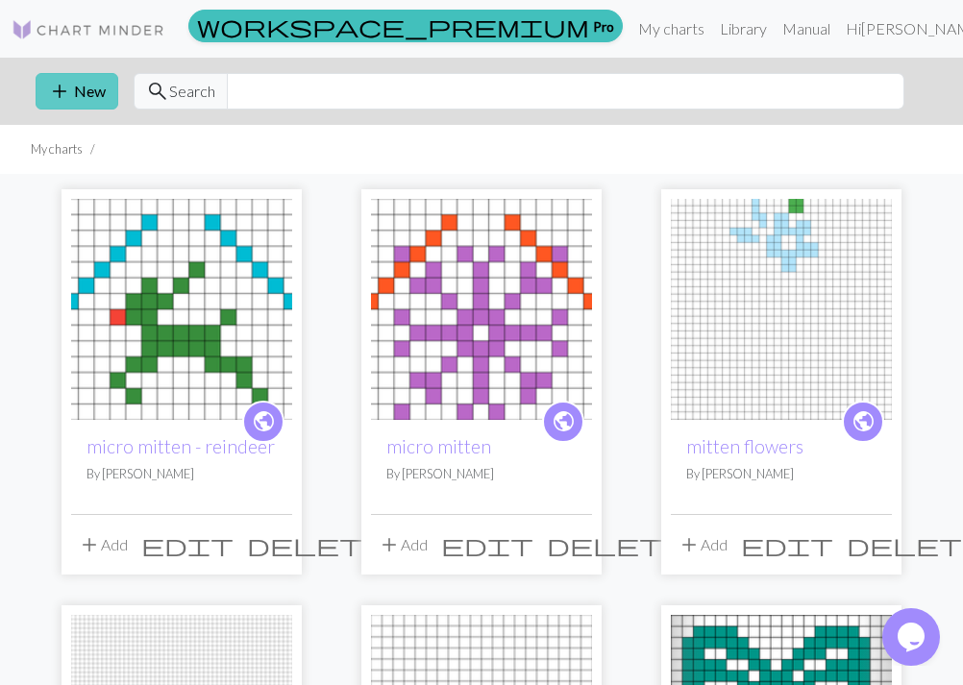
click at [68, 98] on span "add" at bounding box center [59, 91] width 23 height 27
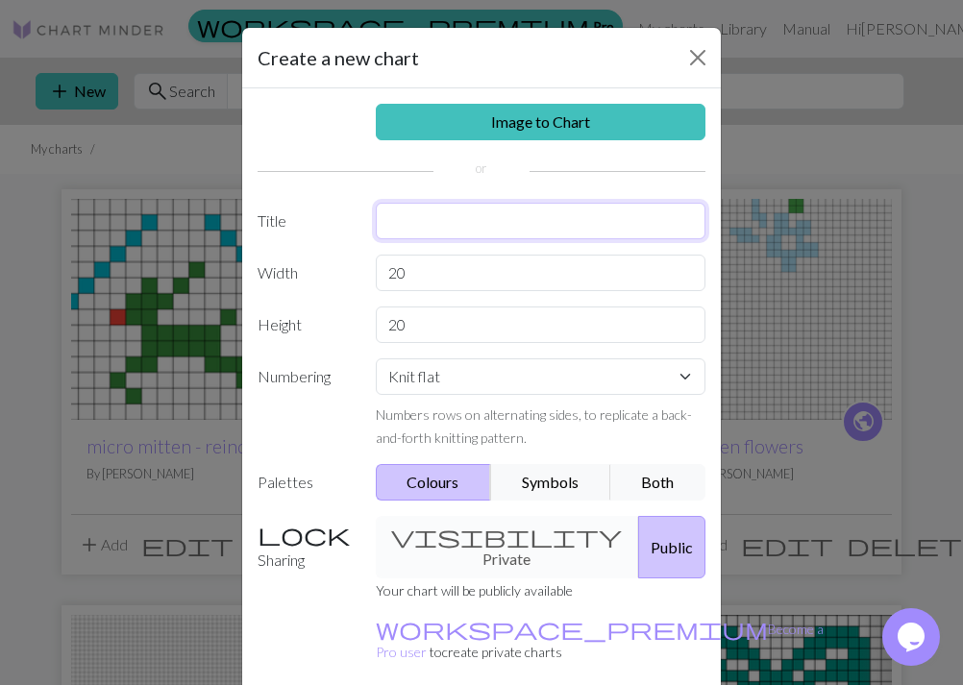
click at [427, 216] on input "text" at bounding box center [541, 221] width 331 height 37
type input "micro mitten - candy cane"
drag, startPoint x: 419, startPoint y: 278, endPoint x: 294, endPoint y: 270, distance: 125.2
click at [376, 270] on input "20" at bounding box center [541, 273] width 331 height 37
type input "19"
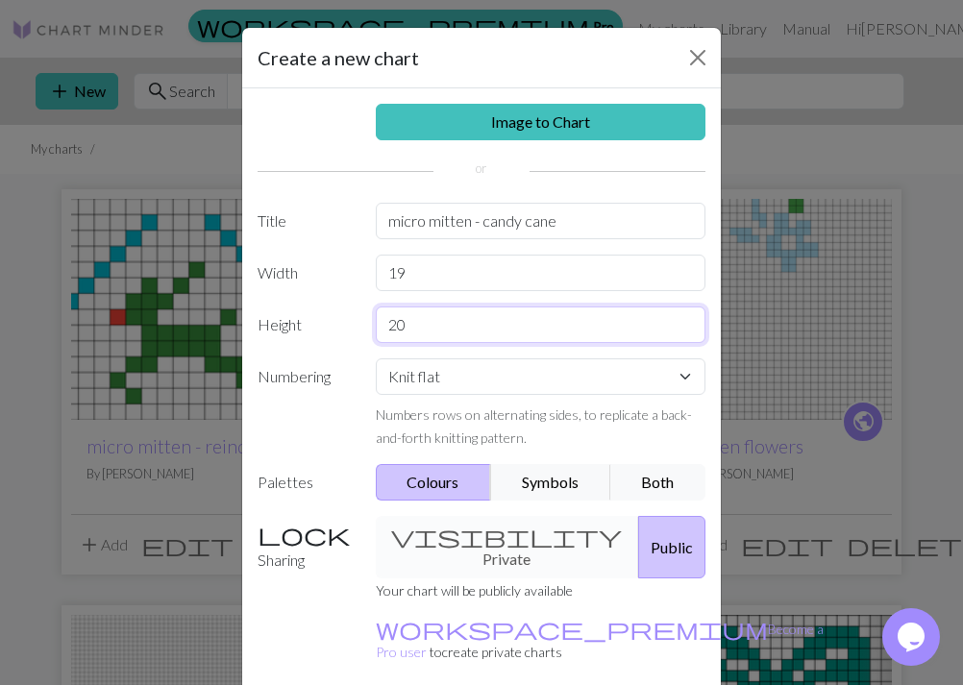
drag, startPoint x: 410, startPoint y: 327, endPoint x: 310, endPoint y: 326, distance: 100.0
click at [376, 326] on input "20" at bounding box center [541, 325] width 331 height 37
type input "14"
click at [362, 435] on label "Numbering" at bounding box center [305, 404] width 118 height 90
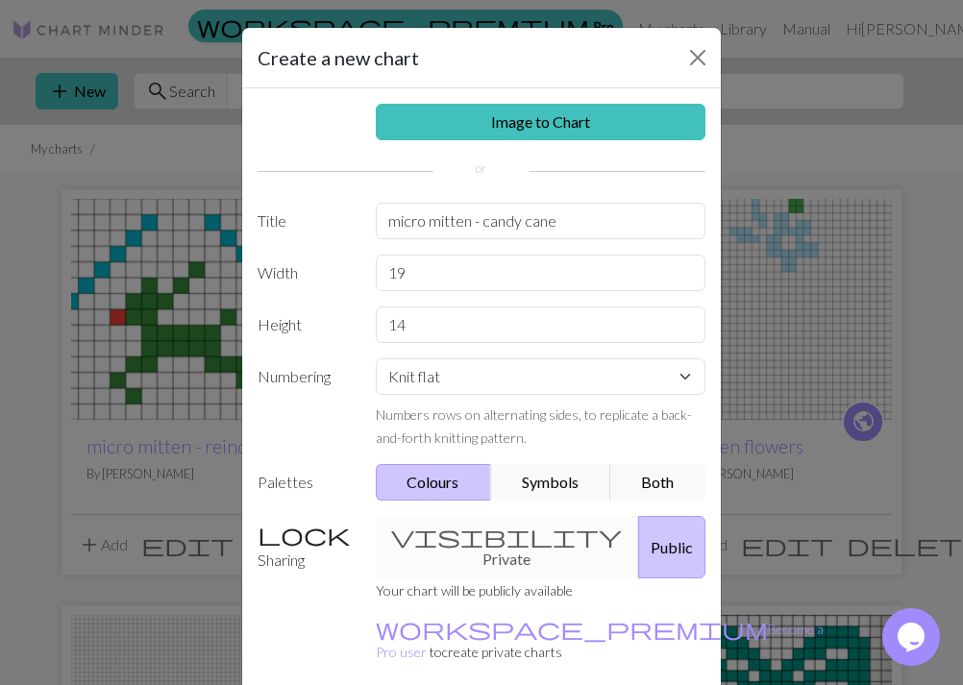
click at [338, 429] on label "Numbering" at bounding box center [305, 404] width 118 height 90
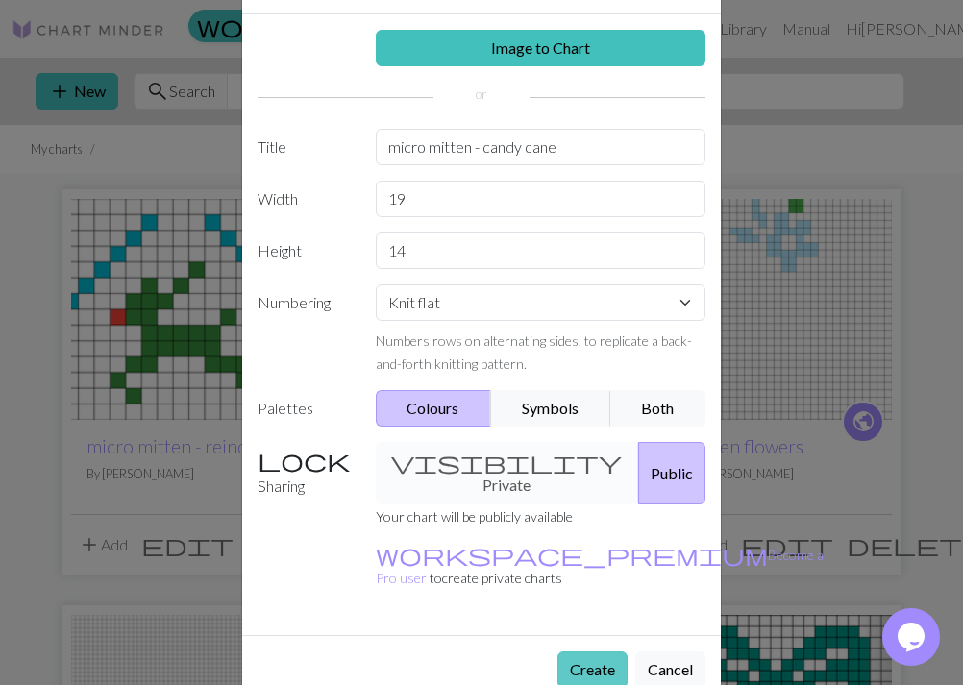
click at [591, 652] on button "Create" at bounding box center [593, 670] width 70 height 37
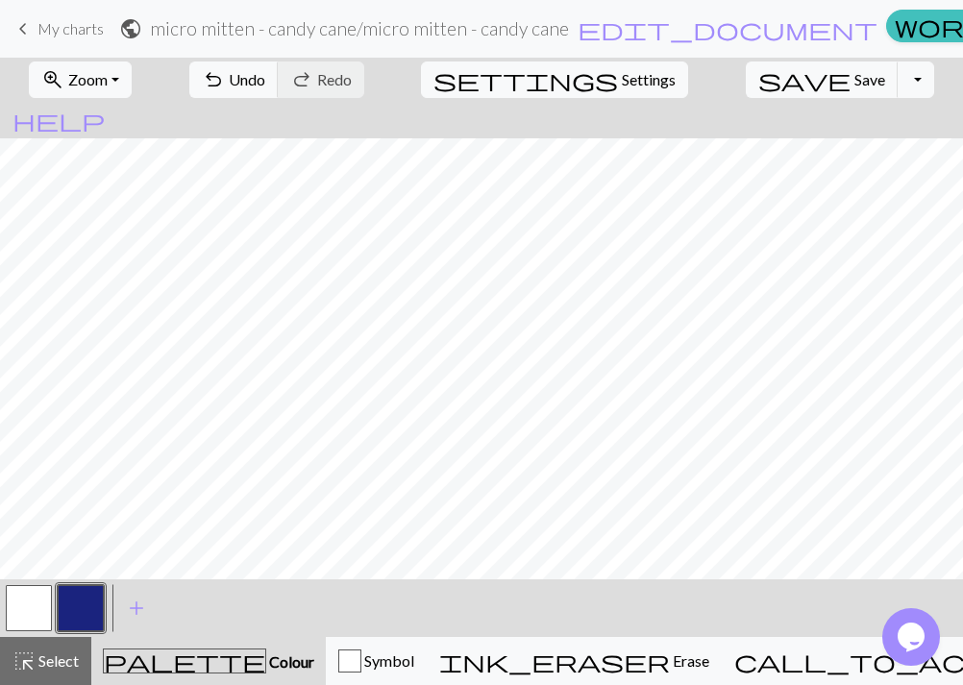
click at [37, 602] on button "button" at bounding box center [29, 608] width 46 height 46
click at [96, 591] on button "button" at bounding box center [81, 608] width 46 height 46
click at [134, 599] on span "add" at bounding box center [136, 608] width 23 height 27
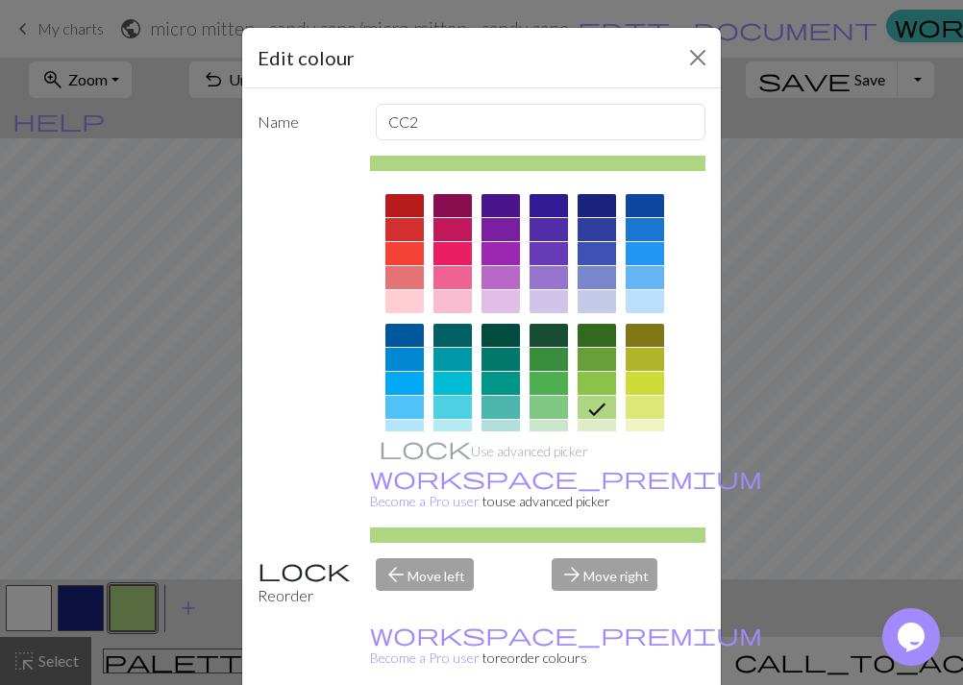
click at [406, 254] on div at bounding box center [404, 253] width 38 height 23
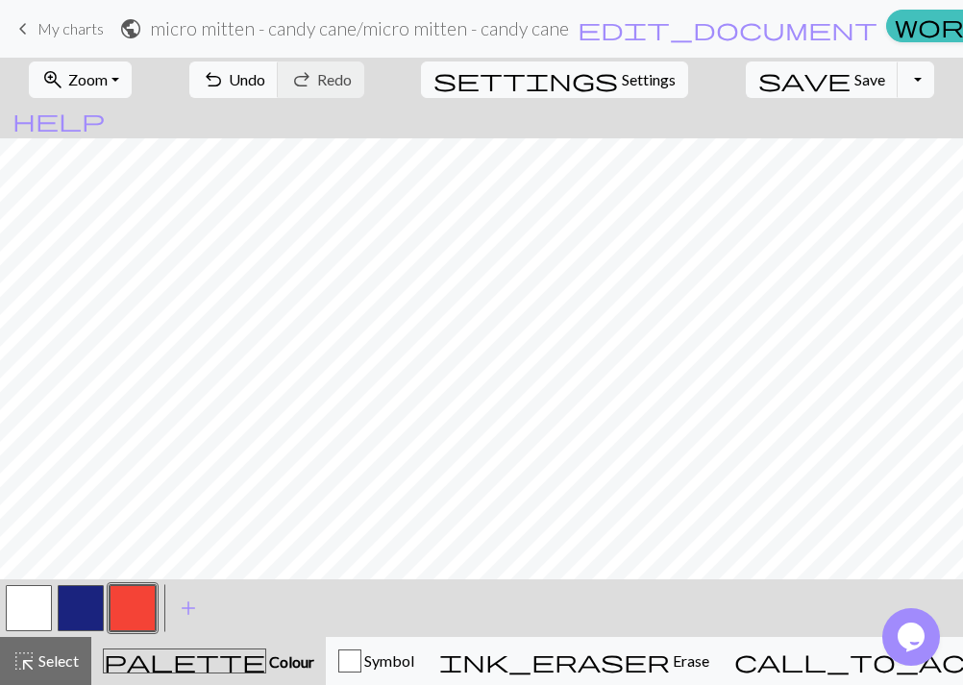
click at [31, 610] on button "button" at bounding box center [29, 608] width 46 height 46
click at [142, 603] on button "button" at bounding box center [133, 608] width 46 height 46
click at [32, 608] on button "button" at bounding box center [29, 608] width 46 height 46
click at [132, 604] on button "button" at bounding box center [133, 608] width 46 height 46
click at [32, 604] on button "button" at bounding box center [29, 608] width 46 height 46
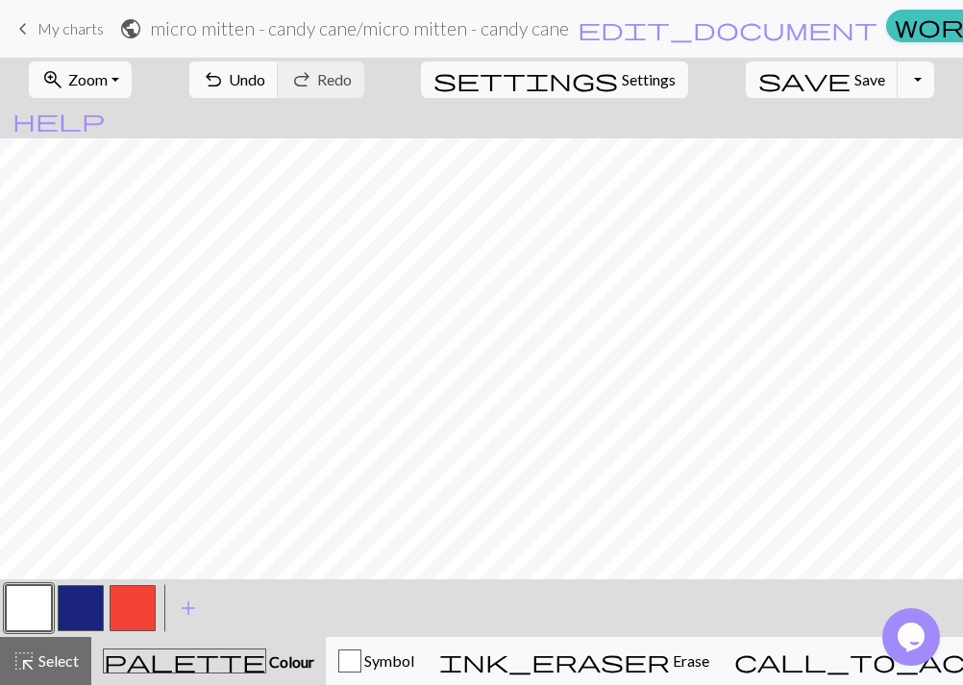
click at [139, 600] on button "button" at bounding box center [133, 608] width 46 height 46
click at [793, 89] on button "save Save Save" at bounding box center [822, 80] width 153 height 37
click at [48, 36] on div "Chart saved" at bounding box center [481, 38] width 963 height 76
click at [29, 30] on span "keyboard_arrow_left" at bounding box center [23, 28] width 23 height 27
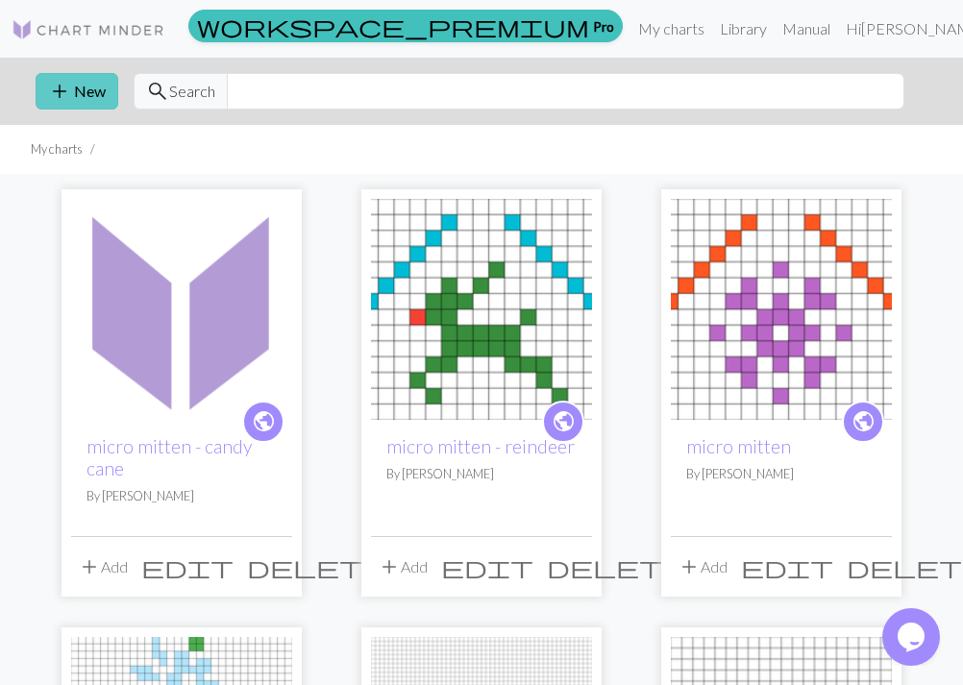
click at [83, 91] on button "add New" at bounding box center [77, 91] width 83 height 37
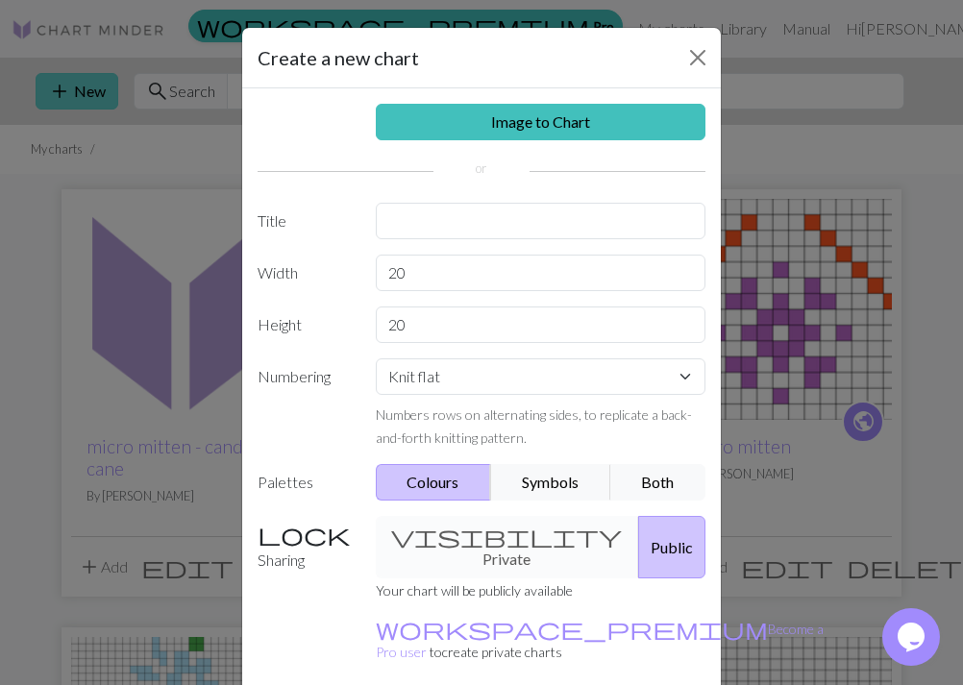
click at [83, 91] on div "Create a new chart Image to Chart Title Width 20 Height 20 Numbering Knit flat …" at bounding box center [481, 342] width 963 height 685
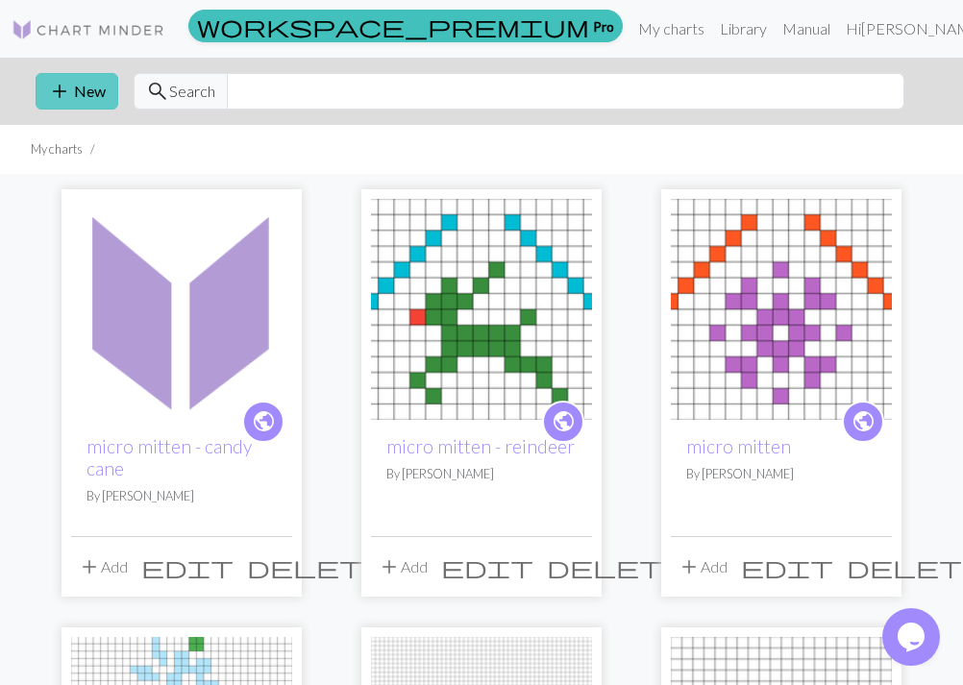
click at [82, 97] on button "add New" at bounding box center [77, 91] width 83 height 37
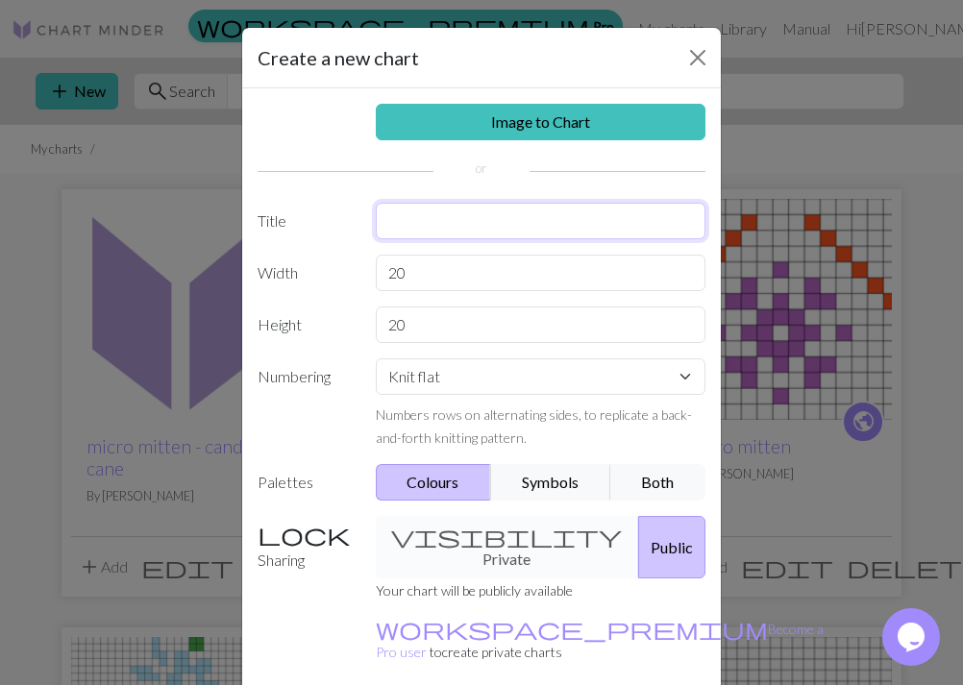
click at [450, 225] on input "text" at bounding box center [541, 221] width 331 height 37
type input "micro mitten -tree"
drag, startPoint x: 429, startPoint y: 269, endPoint x: 321, endPoint y: 261, distance: 108.0
click at [376, 261] on input "20" at bounding box center [541, 273] width 331 height 37
type input "19"
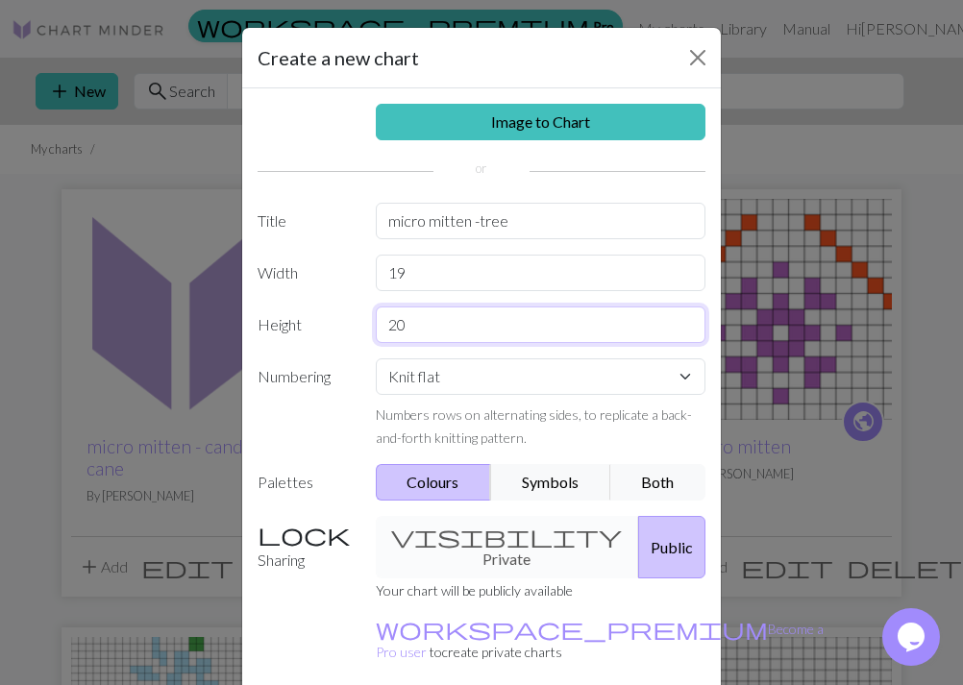
drag, startPoint x: 420, startPoint y: 334, endPoint x: 348, endPoint y: 334, distance: 72.1
click at [376, 334] on input "20" at bounding box center [541, 325] width 331 height 37
type input "14"
click at [350, 413] on label "Numbering" at bounding box center [305, 404] width 118 height 90
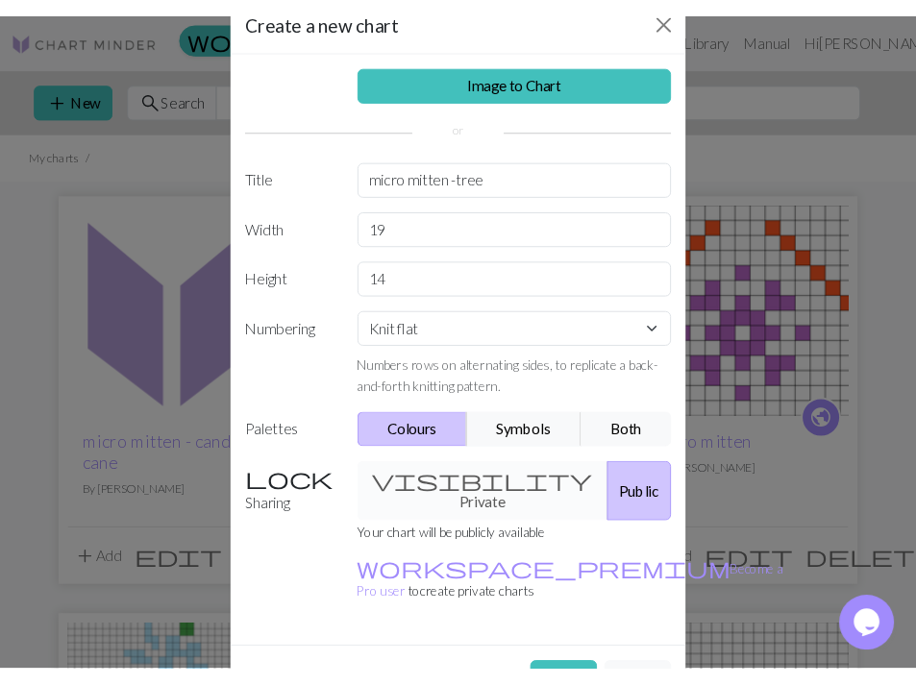
scroll to position [74, 0]
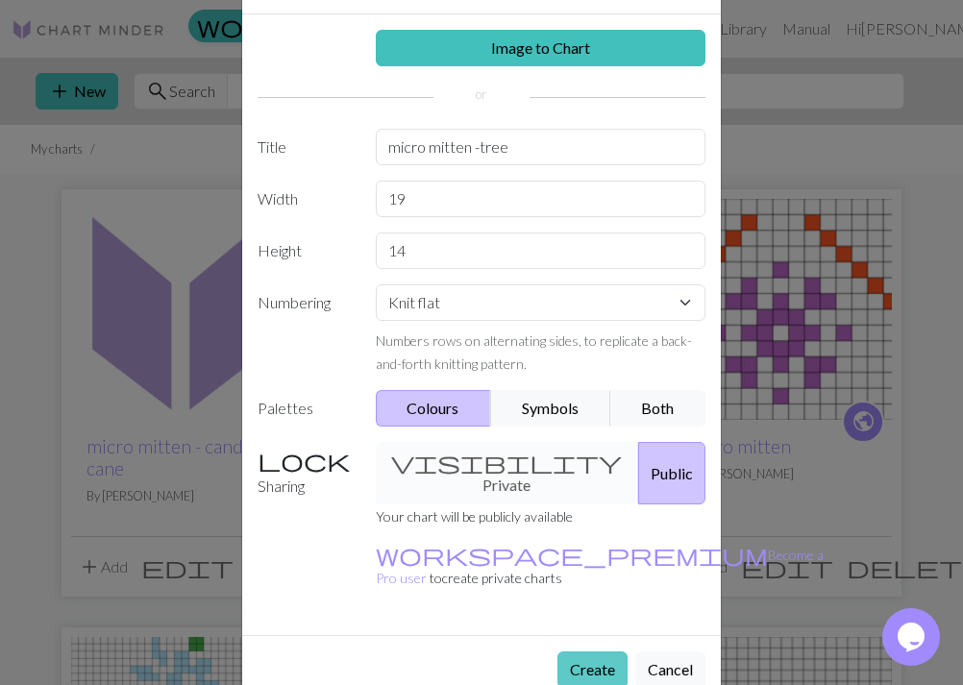
click at [584, 652] on button "Create" at bounding box center [593, 670] width 70 height 37
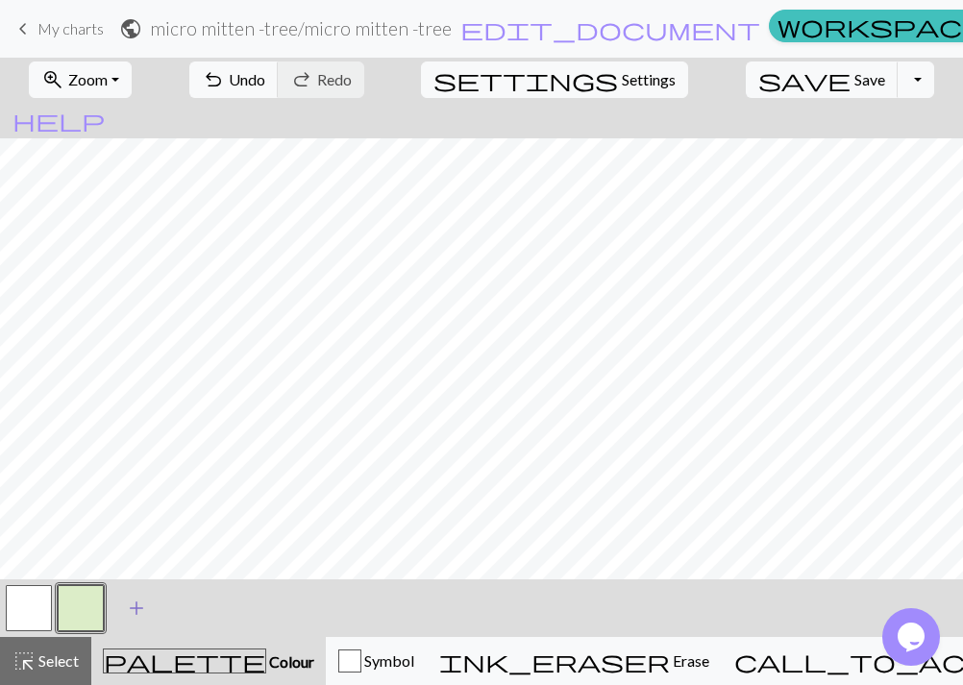
click at [136, 608] on span "add" at bounding box center [136, 608] width 23 height 27
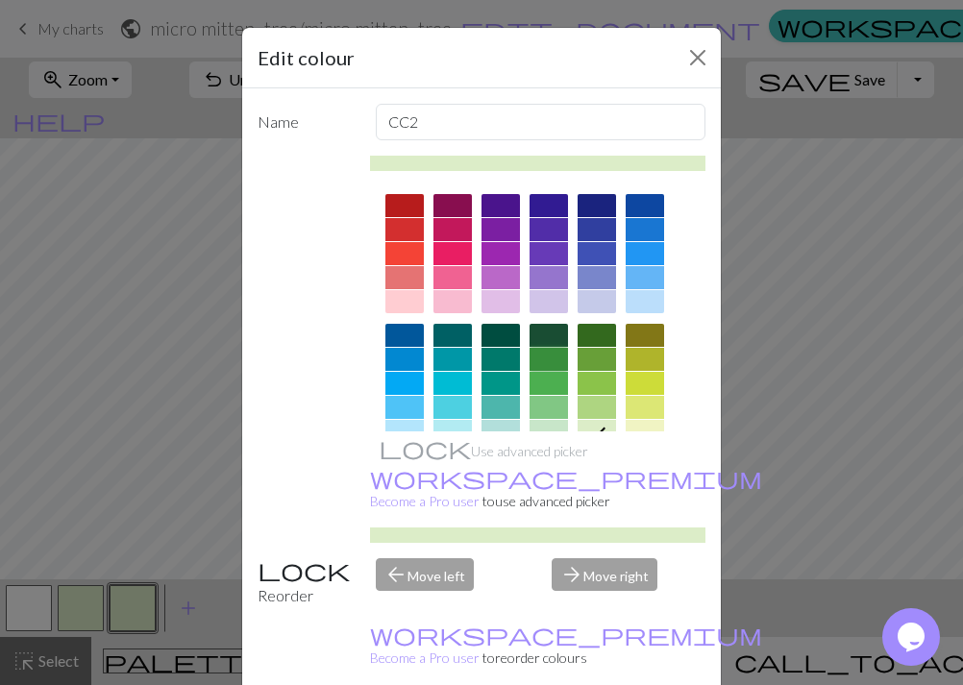
click at [559, 352] on div at bounding box center [549, 359] width 38 height 23
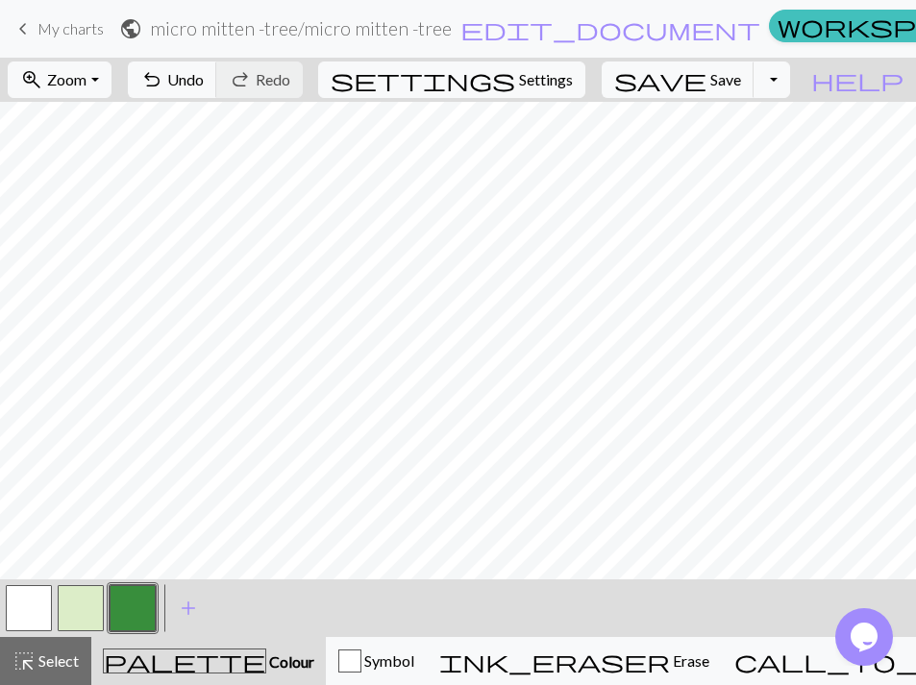
click at [39, 606] on button "button" at bounding box center [29, 608] width 46 height 46
click at [136, 595] on button "button" at bounding box center [133, 608] width 46 height 46
click at [35, 600] on button "button" at bounding box center [29, 608] width 46 height 46
click at [139, 613] on button "button" at bounding box center [133, 608] width 46 height 46
click at [42, 609] on button "button" at bounding box center [29, 608] width 46 height 46
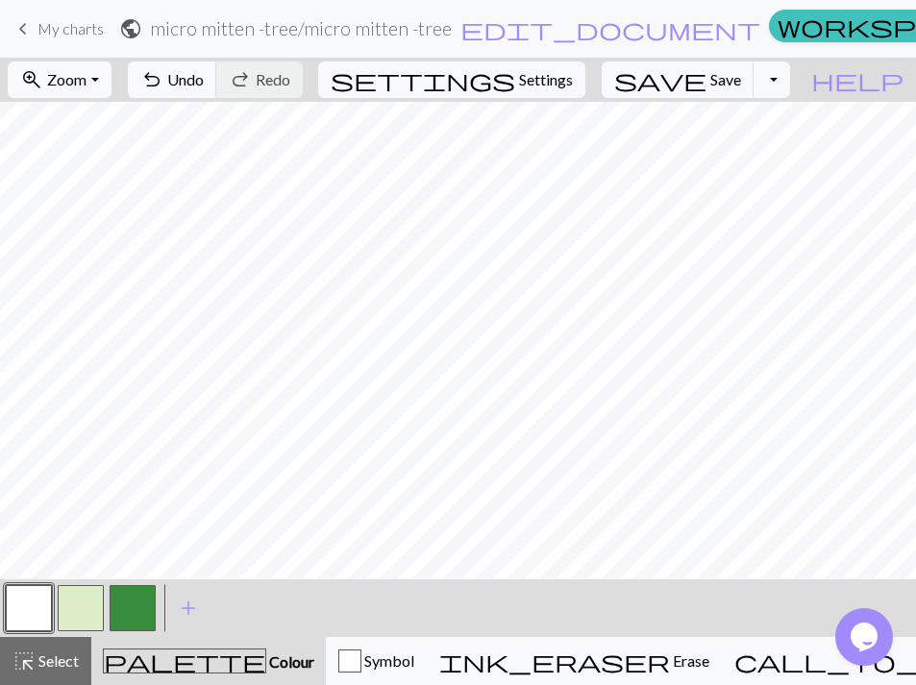
click at [133, 609] on button "button" at bounding box center [133, 608] width 46 height 46
click at [13, 613] on button "button" at bounding box center [29, 608] width 46 height 46
click at [137, 623] on button "button" at bounding box center [133, 608] width 46 height 46
click at [37, 622] on button "button" at bounding box center [29, 608] width 46 height 46
click at [133, 606] on button "button" at bounding box center [133, 608] width 46 height 46
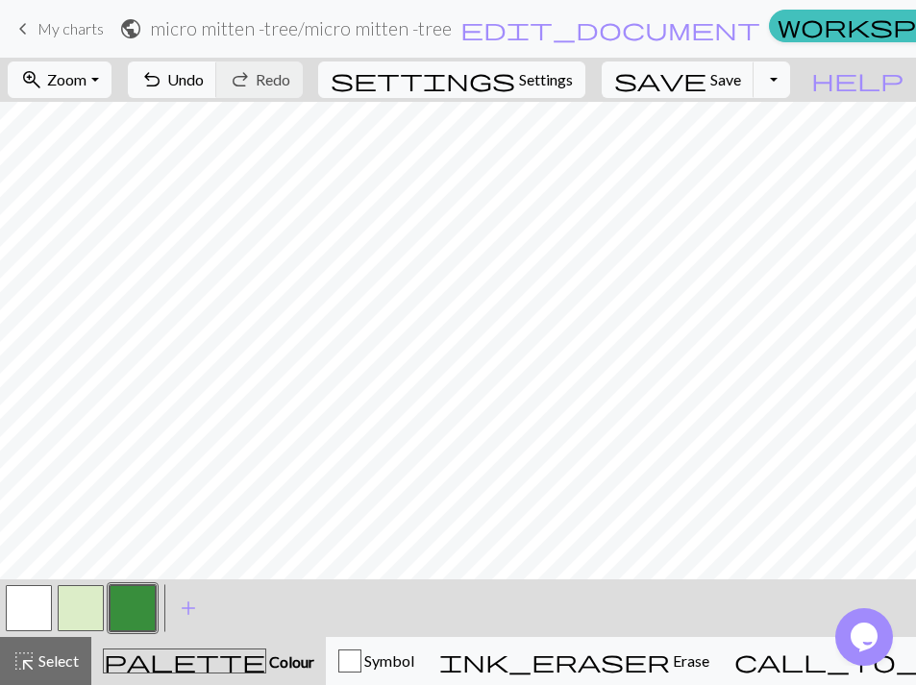
click at [33, 608] on button "button" at bounding box center [29, 608] width 46 height 46
click at [137, 607] on button "button" at bounding box center [133, 608] width 46 height 46
click at [31, 626] on button "button" at bounding box center [29, 608] width 46 height 46
click at [136, 607] on button "button" at bounding box center [133, 608] width 46 height 46
click at [30, 613] on button "button" at bounding box center [29, 608] width 46 height 46
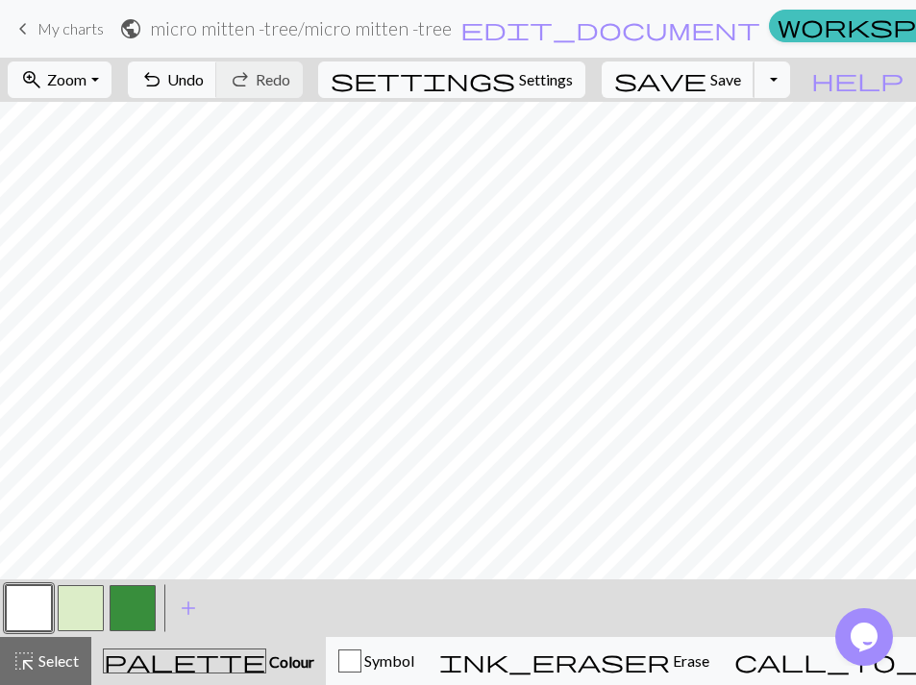
click at [725, 97] on button "save Save Save" at bounding box center [678, 80] width 153 height 37
click at [707, 88] on span "save" at bounding box center [660, 79] width 92 height 27
click at [53, 33] on div "Chart saved" at bounding box center [458, 38] width 916 height 76
click at [20, 28] on span "keyboard_arrow_left" at bounding box center [23, 28] width 23 height 27
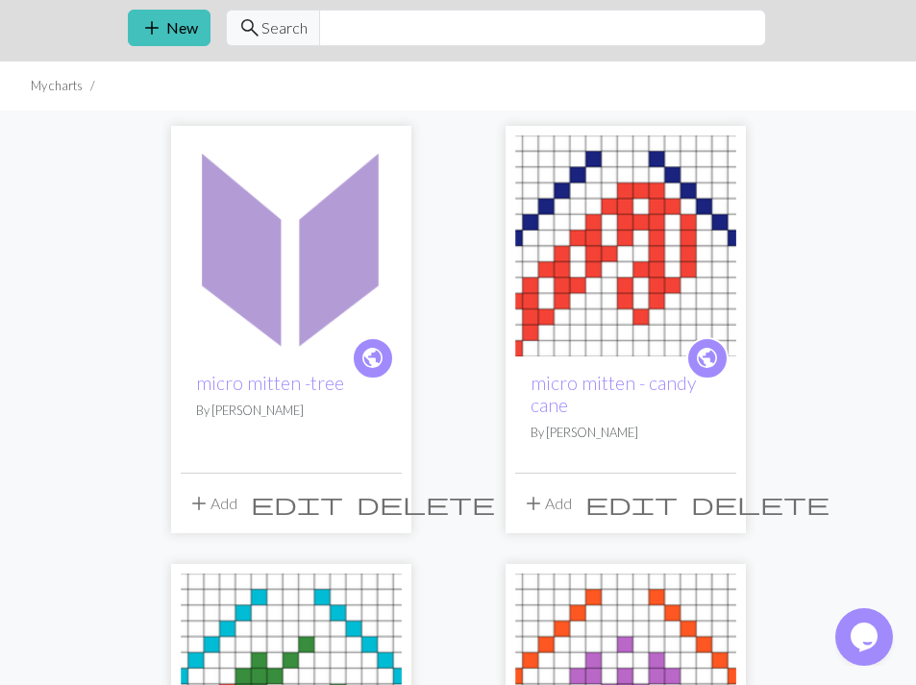
scroll to position [64, 0]
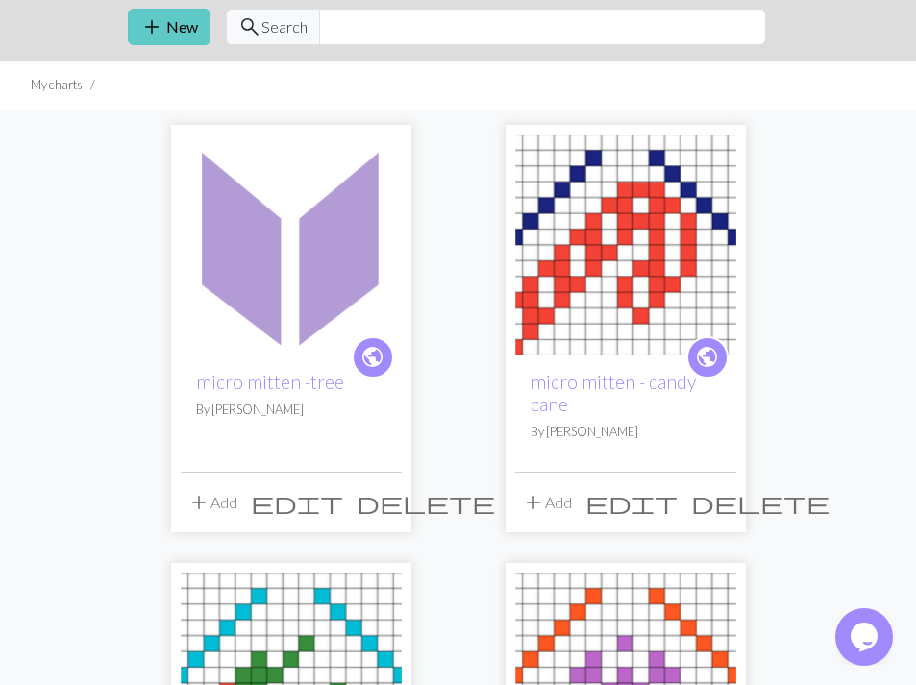
click at [159, 28] on span "add" at bounding box center [151, 26] width 23 height 27
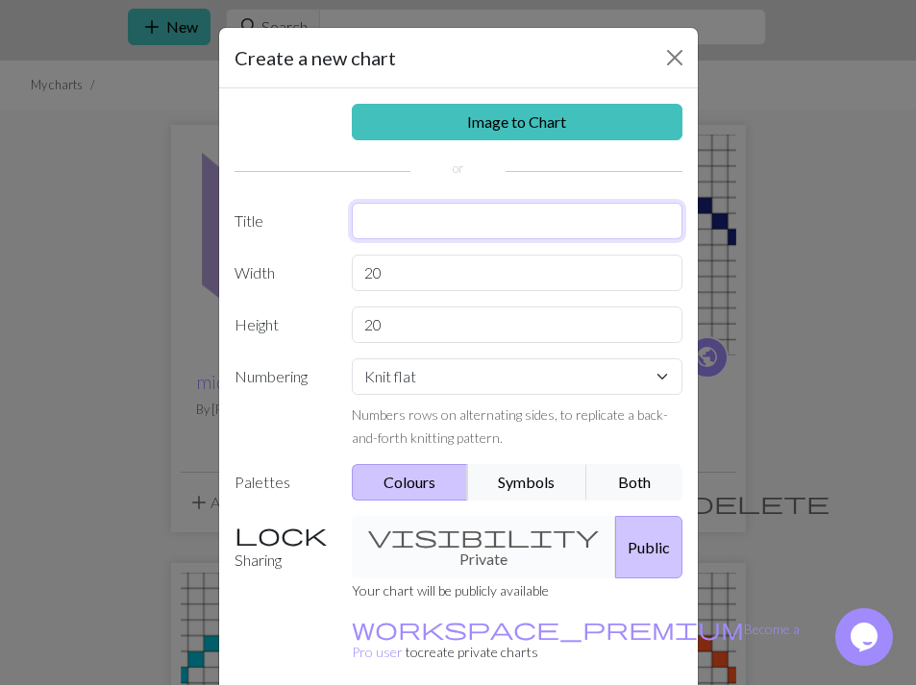
click at [392, 225] on input "text" at bounding box center [517, 221] width 331 height 37
type input "micro mitten - bells"
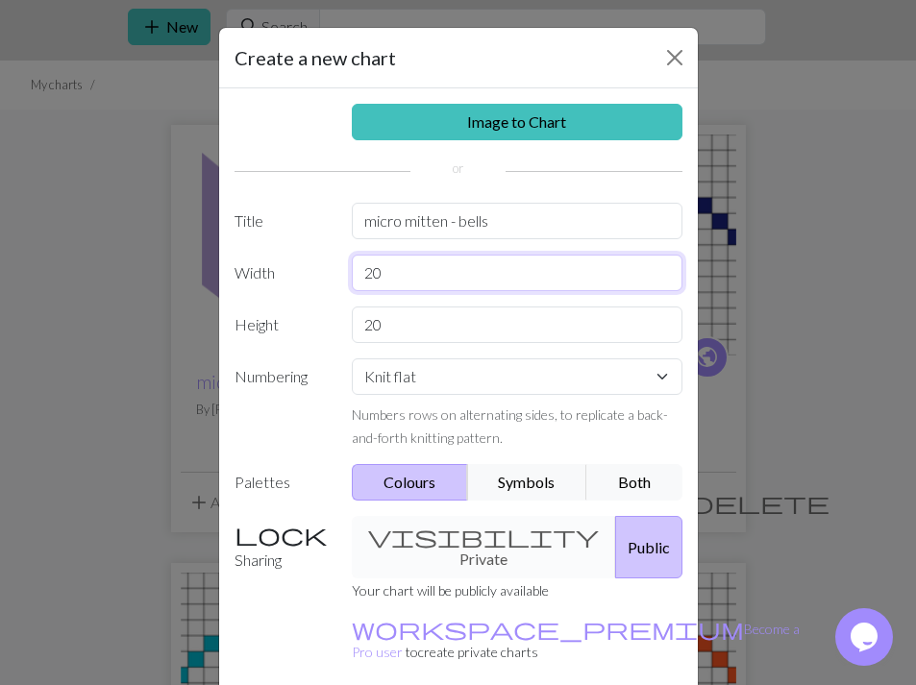
drag, startPoint x: 396, startPoint y: 274, endPoint x: 244, endPoint y: 261, distance: 152.4
click at [352, 261] on input "20" at bounding box center [517, 273] width 331 height 37
type input "19"
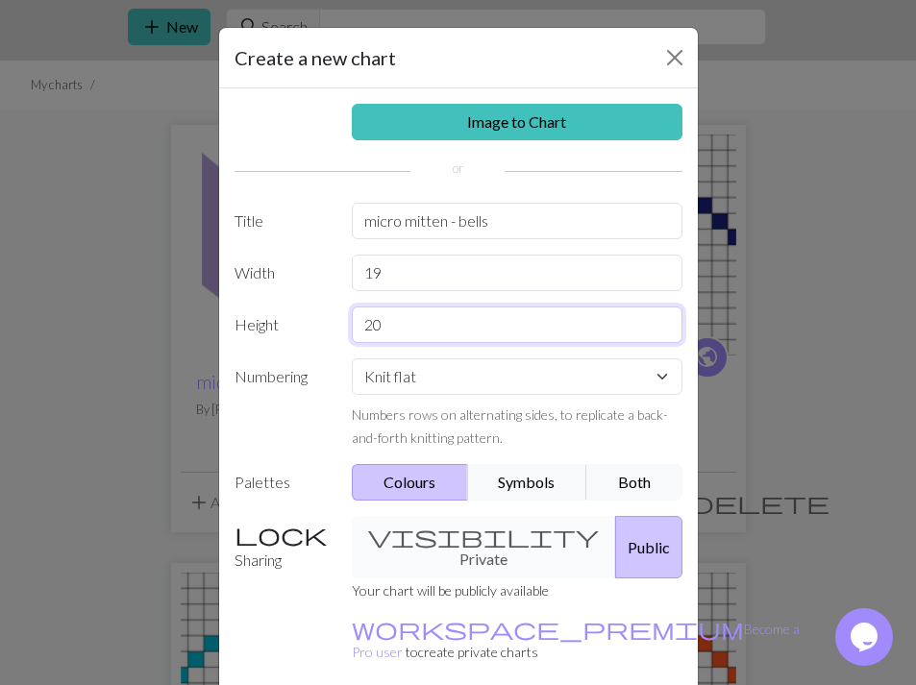
drag, startPoint x: 390, startPoint y: 333, endPoint x: 268, endPoint y: 324, distance: 122.4
click at [352, 324] on input "20" at bounding box center [517, 325] width 331 height 37
type input "14"
click at [336, 420] on label "Numbering" at bounding box center [282, 404] width 118 height 90
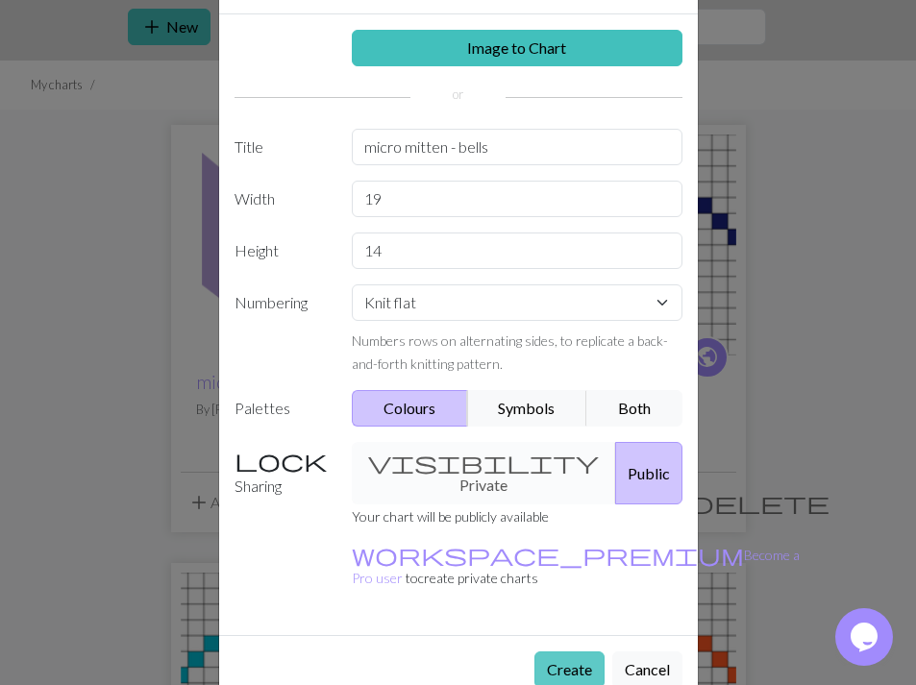
click at [559, 652] on button "Create" at bounding box center [569, 670] width 70 height 37
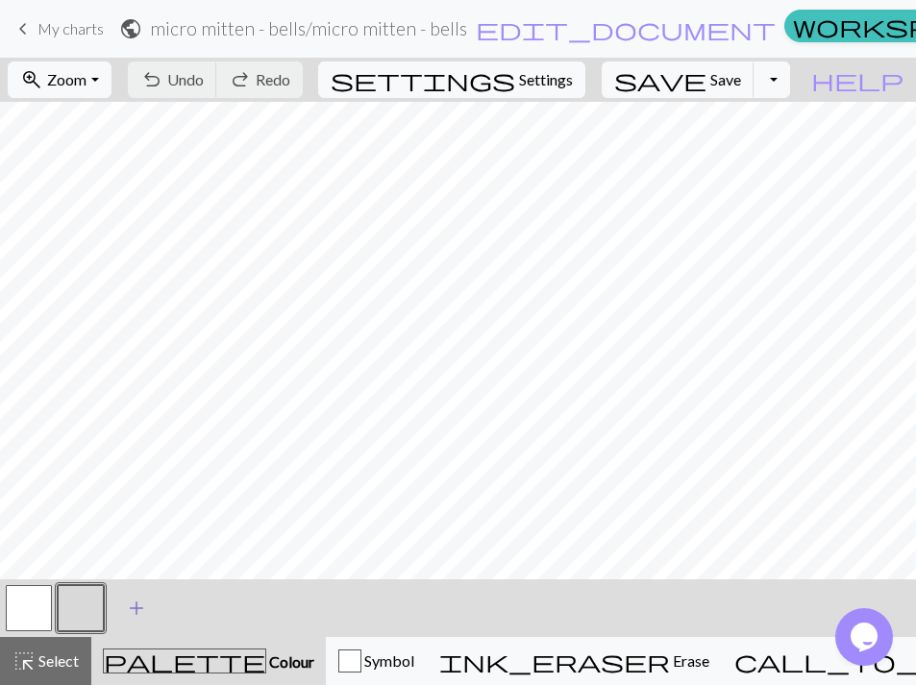
click at [143, 607] on span "add" at bounding box center [136, 608] width 23 height 27
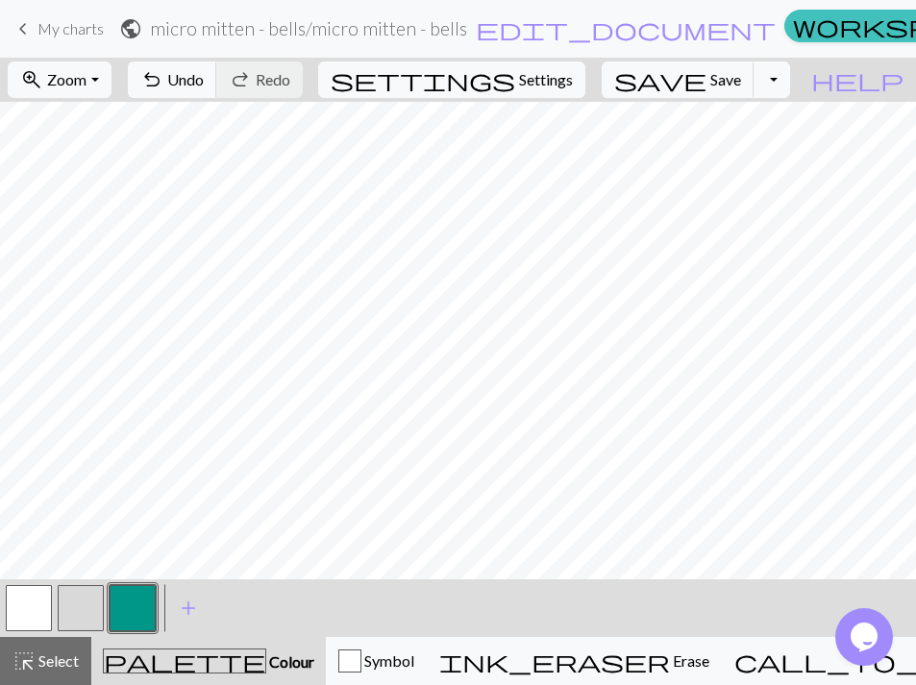
click at [90, 606] on button "button" at bounding box center [81, 608] width 46 height 46
click at [90, 606] on div "Edit colour Name CC1 Use advanced picker workspace_premium Become a Pro user to…" at bounding box center [458, 342] width 916 height 685
click at [90, 604] on button "button" at bounding box center [81, 608] width 46 height 46
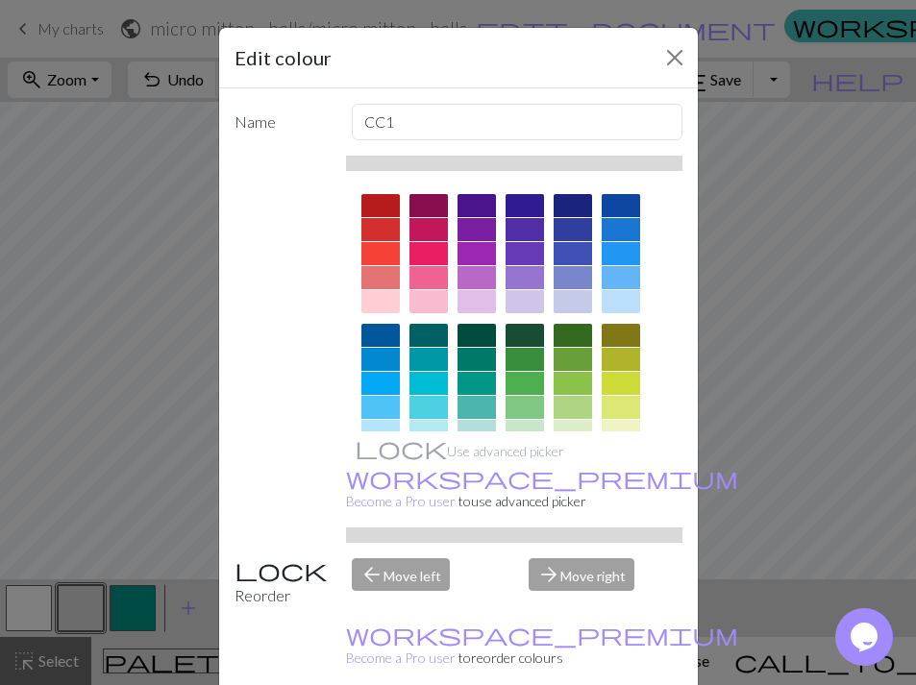
click at [473, 232] on div at bounding box center [477, 229] width 38 height 23
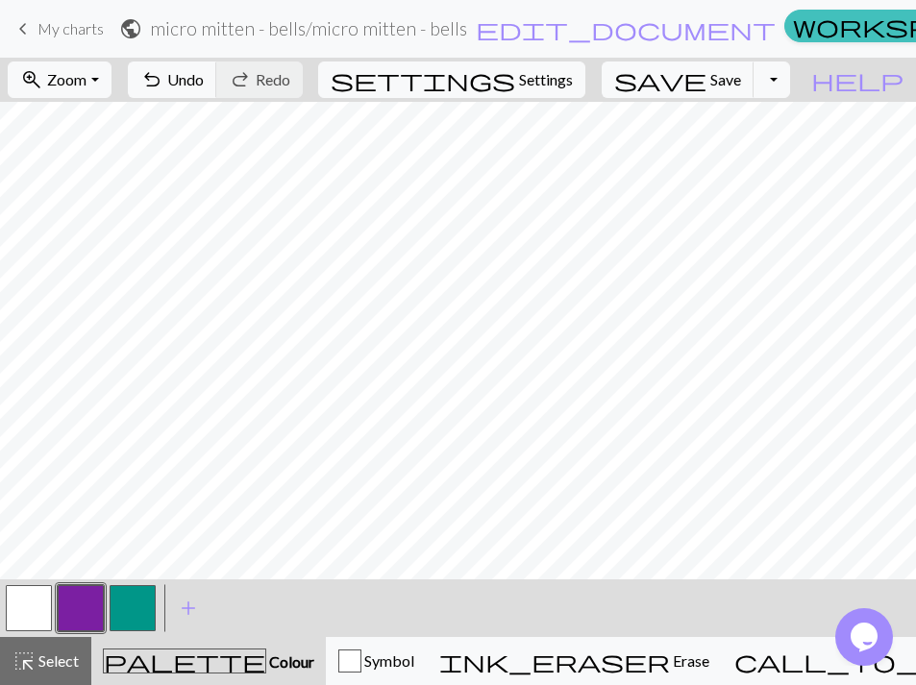
click at [122, 604] on button "button" at bounding box center [133, 608] width 46 height 46
click at [142, 611] on button "button" at bounding box center [133, 608] width 46 height 46
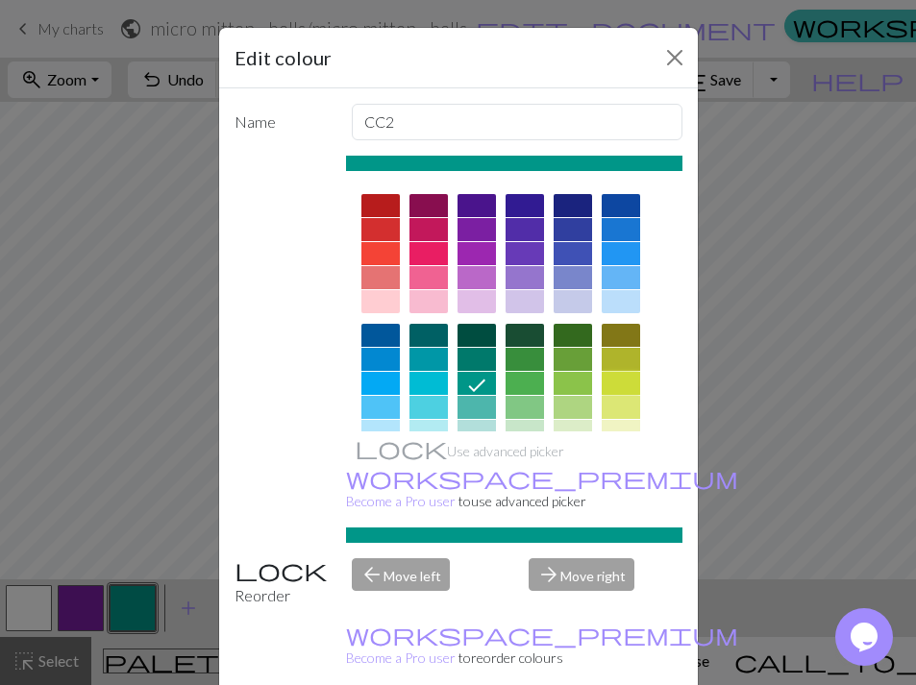
click at [630, 384] on div at bounding box center [621, 383] width 38 height 23
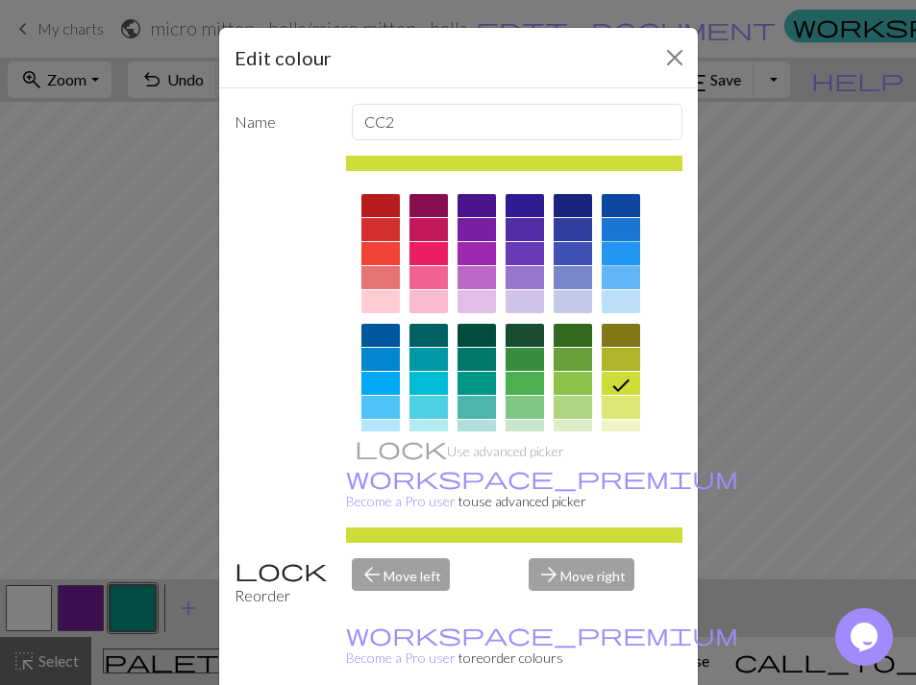
click at [614, 253] on div at bounding box center [621, 253] width 38 height 23
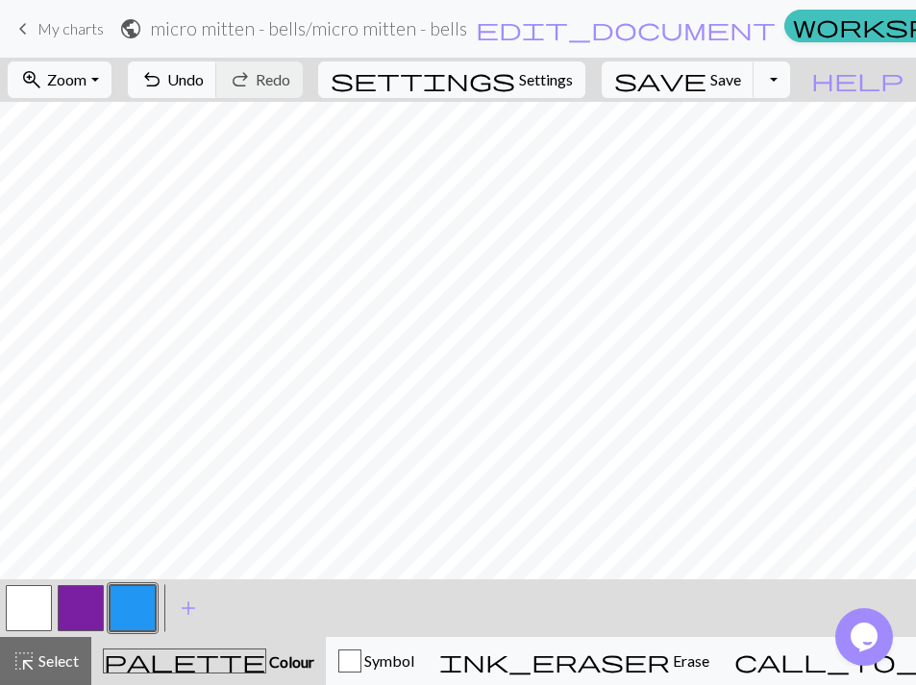
click at [21, 611] on button "button" at bounding box center [29, 608] width 46 height 46
click at [126, 606] on button "button" at bounding box center [133, 608] width 46 height 46
click at [16, 599] on button "button" at bounding box center [29, 608] width 46 height 46
click at [14, 627] on button "button" at bounding box center [29, 608] width 46 height 46
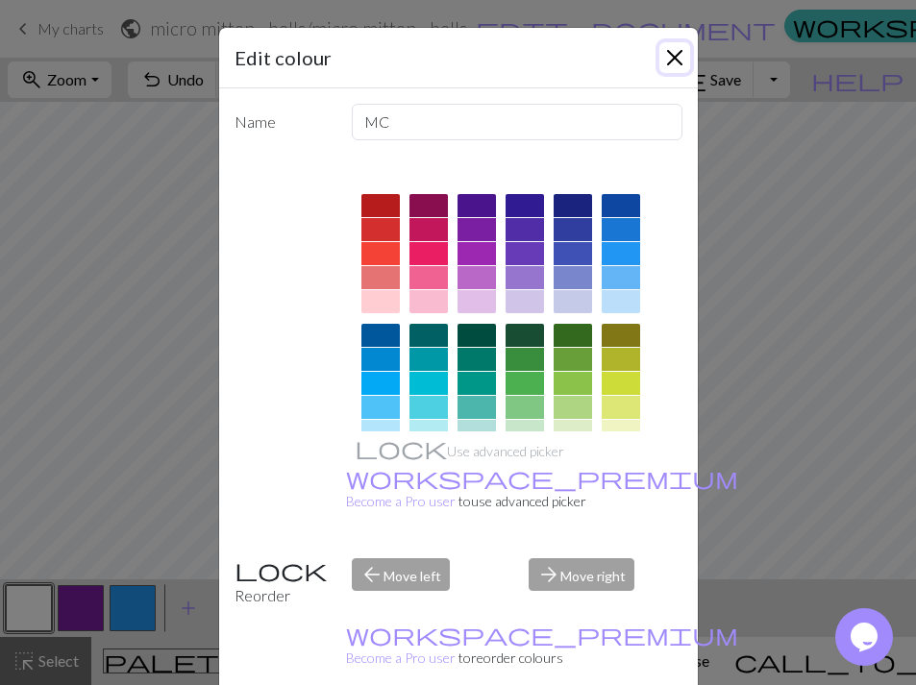
click at [672, 58] on button "Close" at bounding box center [674, 57] width 31 height 31
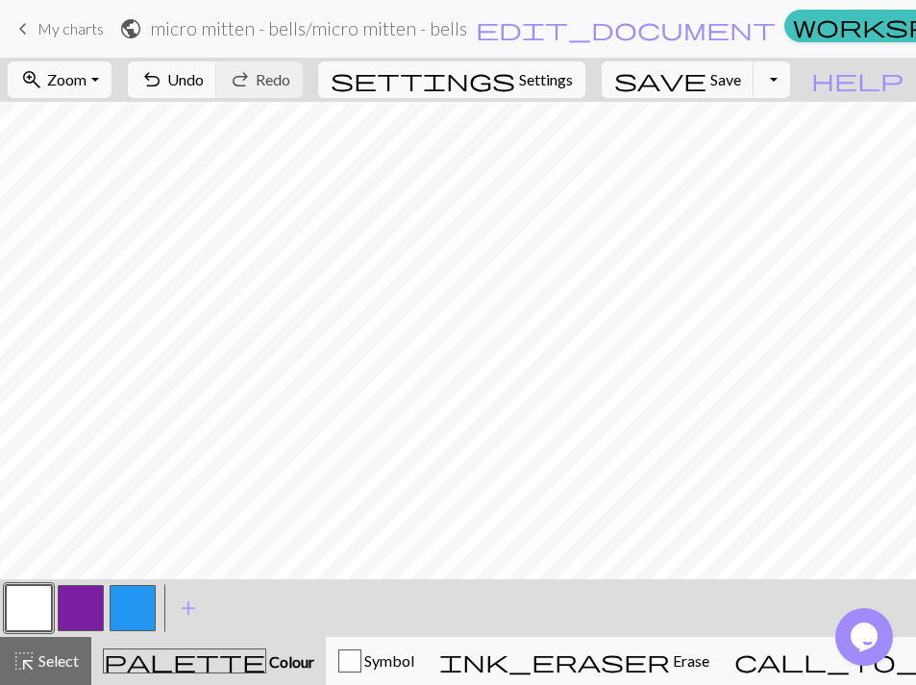
click at [132, 606] on button "button" at bounding box center [133, 608] width 46 height 46
click at [21, 603] on button "button" at bounding box center [29, 608] width 46 height 46
click at [130, 613] on button "button" at bounding box center [133, 608] width 46 height 46
click at [37, 606] on button "button" at bounding box center [29, 608] width 46 height 46
click at [128, 618] on button "button" at bounding box center [133, 608] width 46 height 46
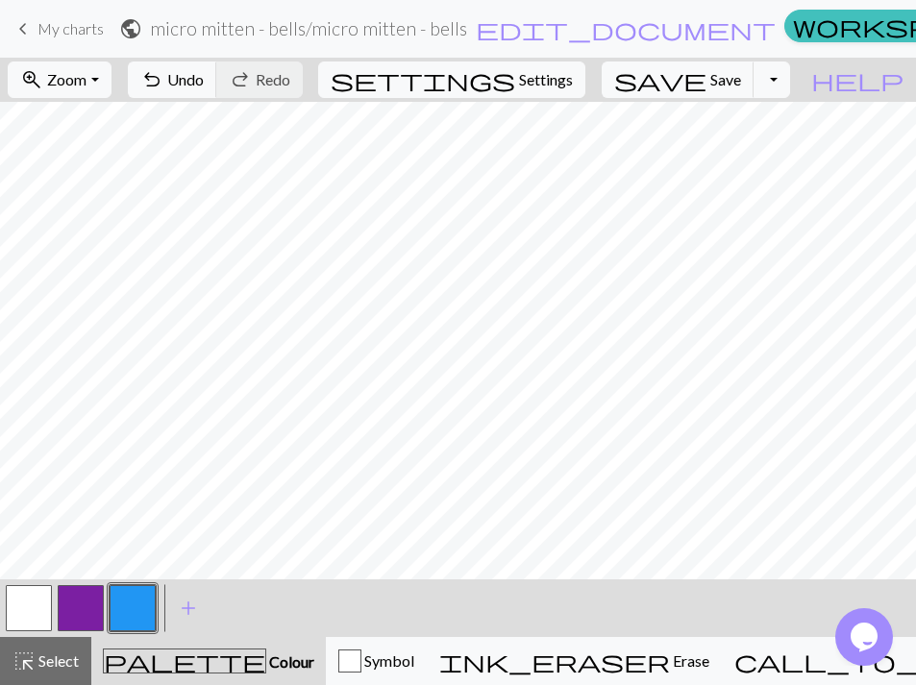
click at [33, 613] on button "button" at bounding box center [29, 608] width 46 height 46
click at [135, 606] on button "button" at bounding box center [133, 608] width 46 height 46
click at [23, 602] on button "button" at bounding box center [29, 608] width 46 height 46
click at [745, 90] on button "save Save Save" at bounding box center [678, 80] width 153 height 37
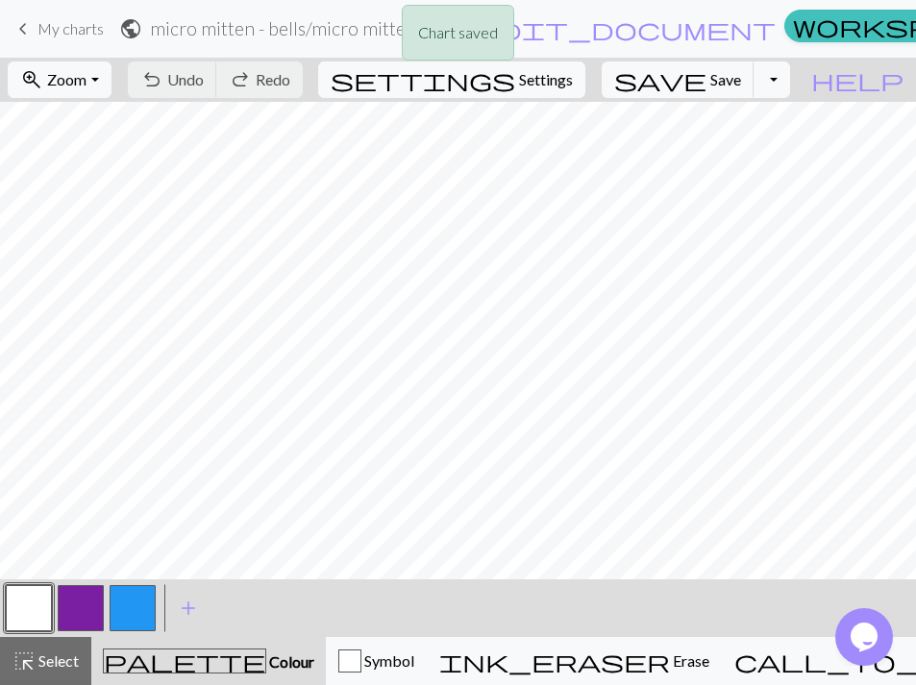
click at [69, 29] on div "Chart saved" at bounding box center [458, 38] width 916 height 76
click at [47, 29] on span "My charts" at bounding box center [70, 28] width 66 height 18
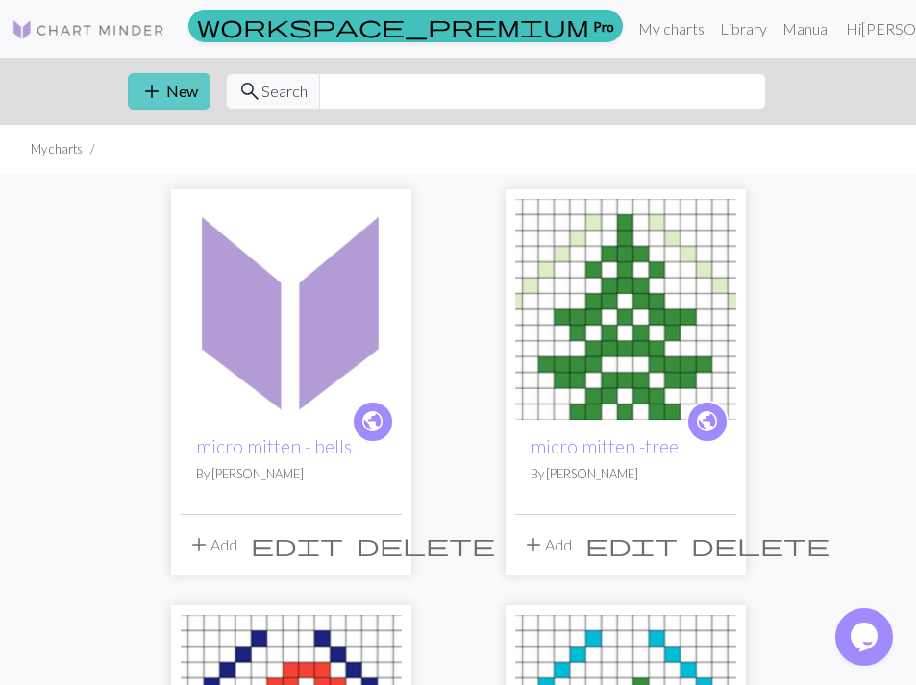
click at [149, 105] on span "add" at bounding box center [151, 91] width 23 height 27
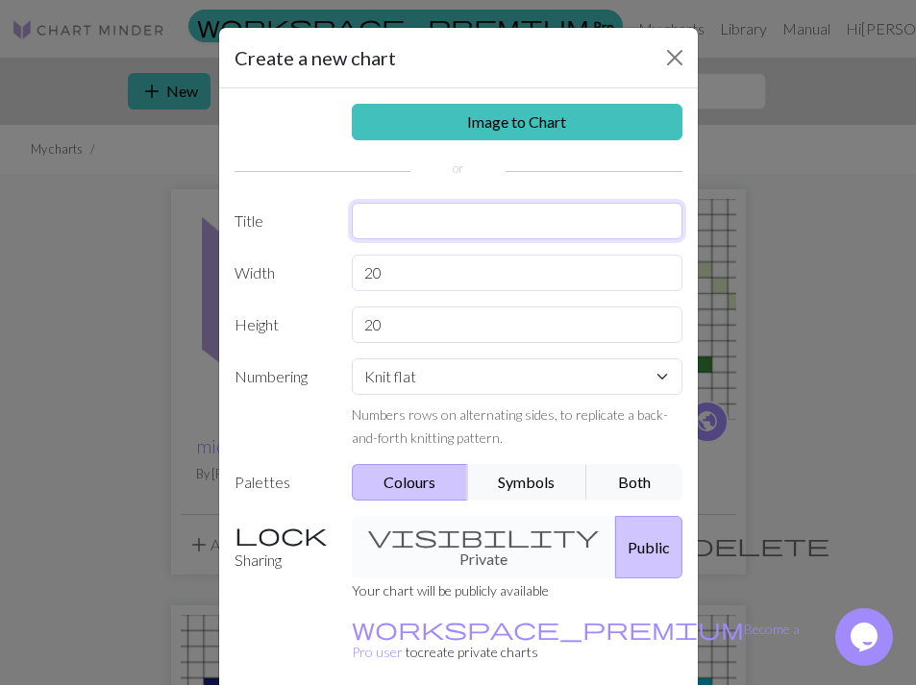
click at [409, 222] on input "text" at bounding box center [517, 221] width 331 height 37
type input "micro mittens - ginger bread"
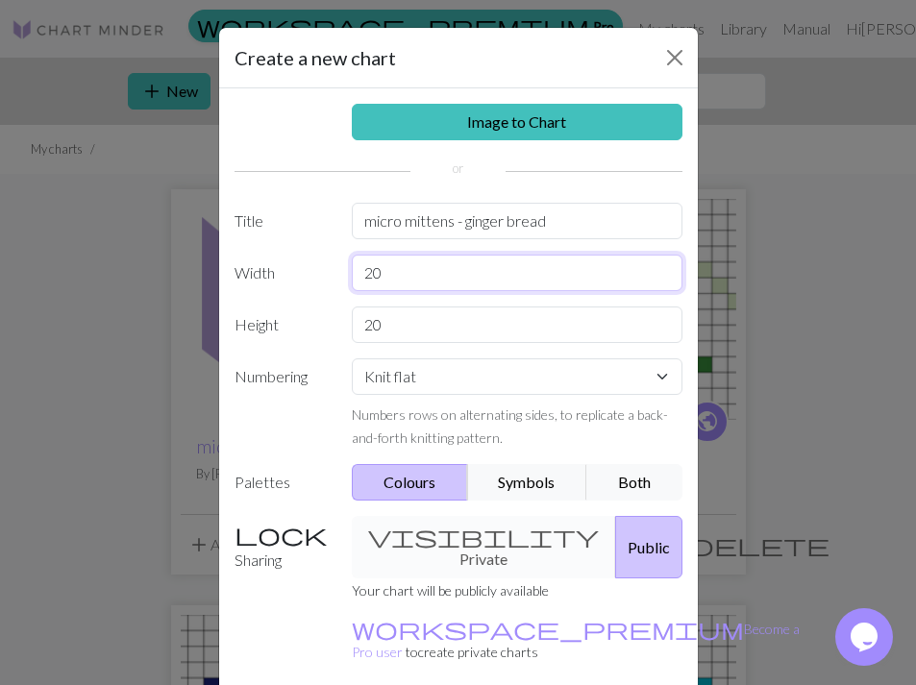
drag, startPoint x: 396, startPoint y: 273, endPoint x: 281, endPoint y: 262, distance: 115.8
click at [352, 262] on input "20" at bounding box center [517, 273] width 331 height 37
type input "19"
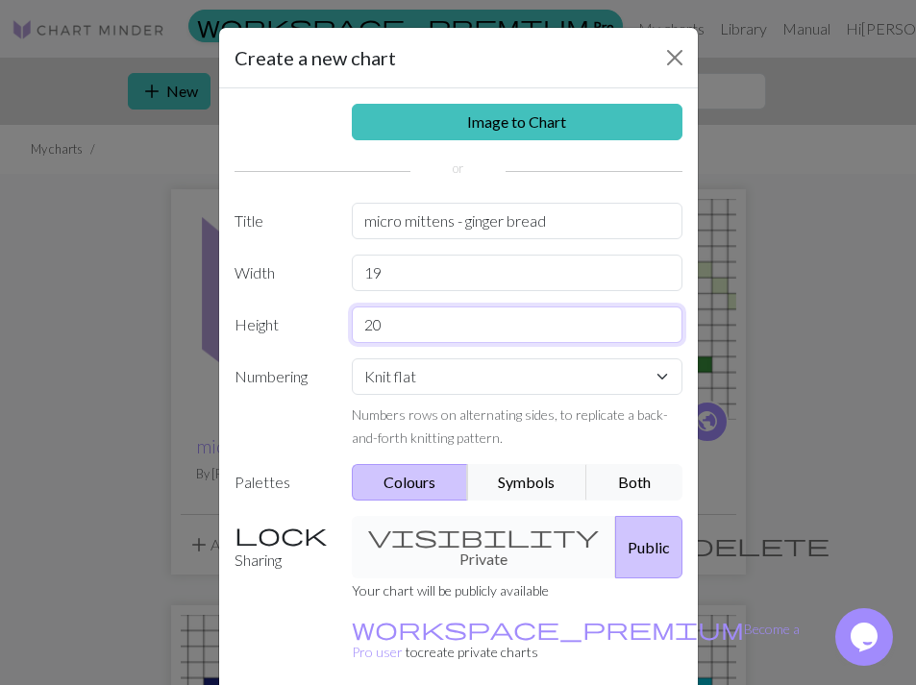
click at [376, 327] on input "20" at bounding box center [517, 325] width 331 height 37
drag, startPoint x: 389, startPoint y: 327, endPoint x: 297, endPoint y: 326, distance: 92.3
click at [352, 326] on input "20" at bounding box center [517, 325] width 331 height 37
type input "14"
click at [601, 621] on small "workspace_premium Become a Pro user to create private charts" at bounding box center [576, 640] width 448 height 39
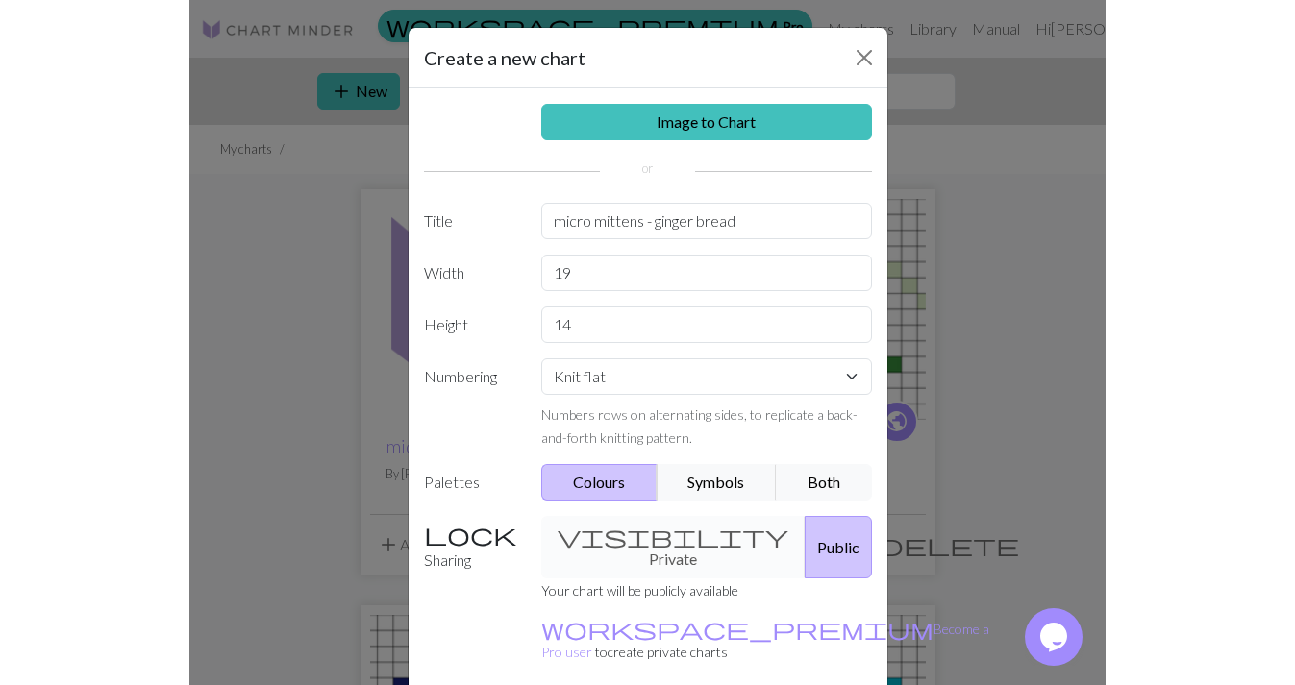
scroll to position [74, 0]
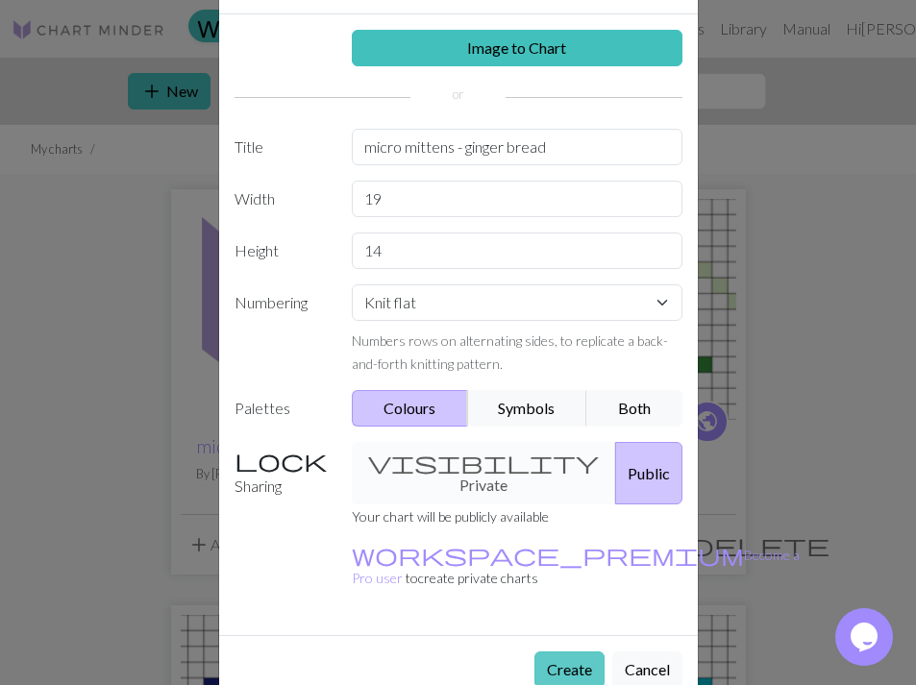
click at [584, 652] on button "Create" at bounding box center [569, 670] width 70 height 37
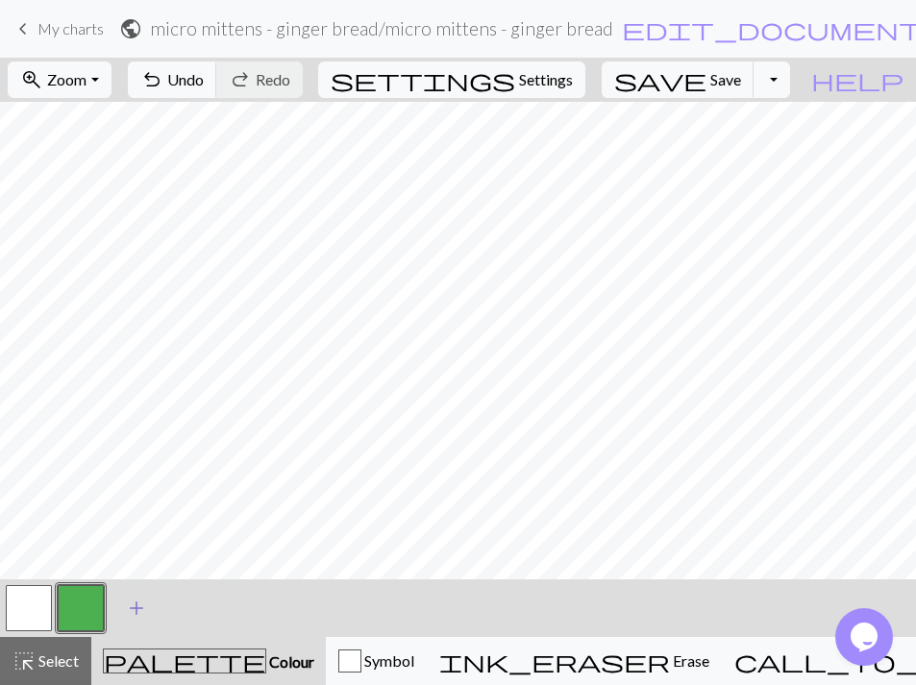
click at [145, 605] on span "add" at bounding box center [136, 608] width 23 height 27
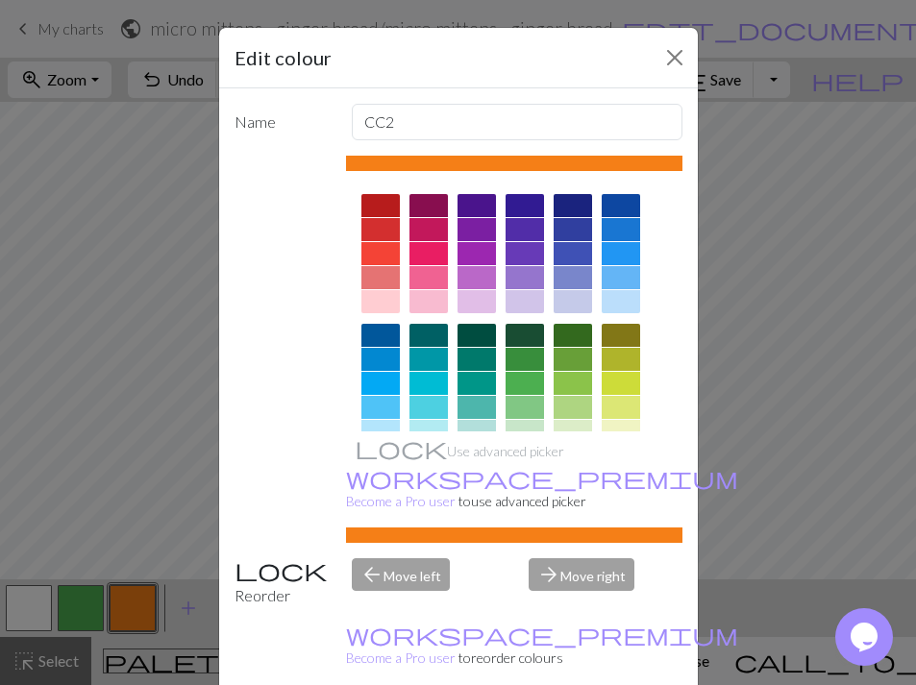
click at [385, 257] on div at bounding box center [380, 253] width 38 height 23
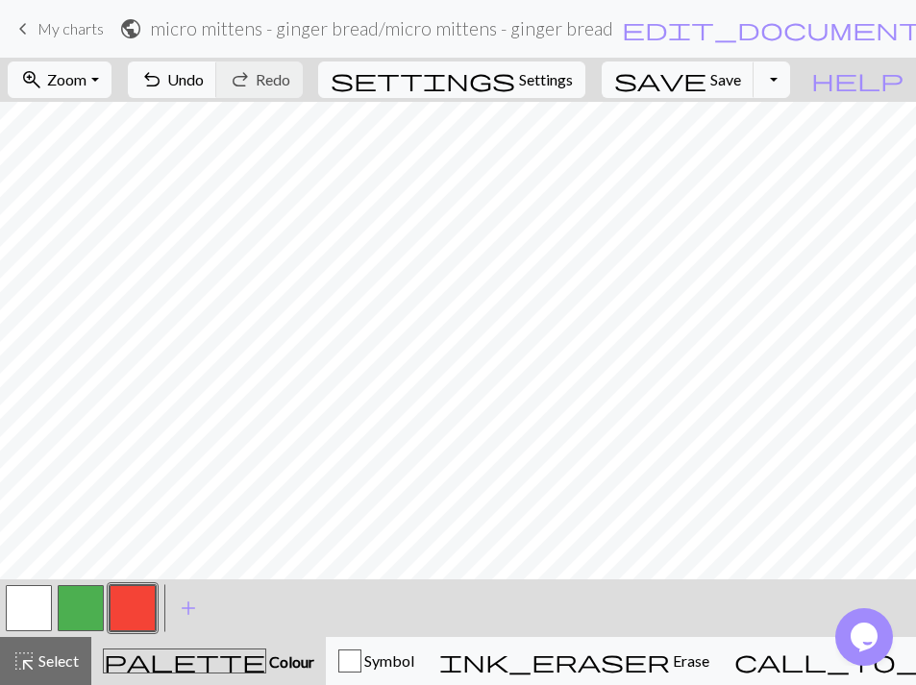
click at [35, 616] on button "button" at bounding box center [29, 608] width 46 height 46
click at [115, 611] on button "button" at bounding box center [133, 608] width 46 height 46
click at [18, 604] on button "button" at bounding box center [29, 608] width 46 height 46
click at [125, 619] on button "button" at bounding box center [133, 608] width 46 height 46
click at [27, 608] on button "button" at bounding box center [29, 608] width 46 height 46
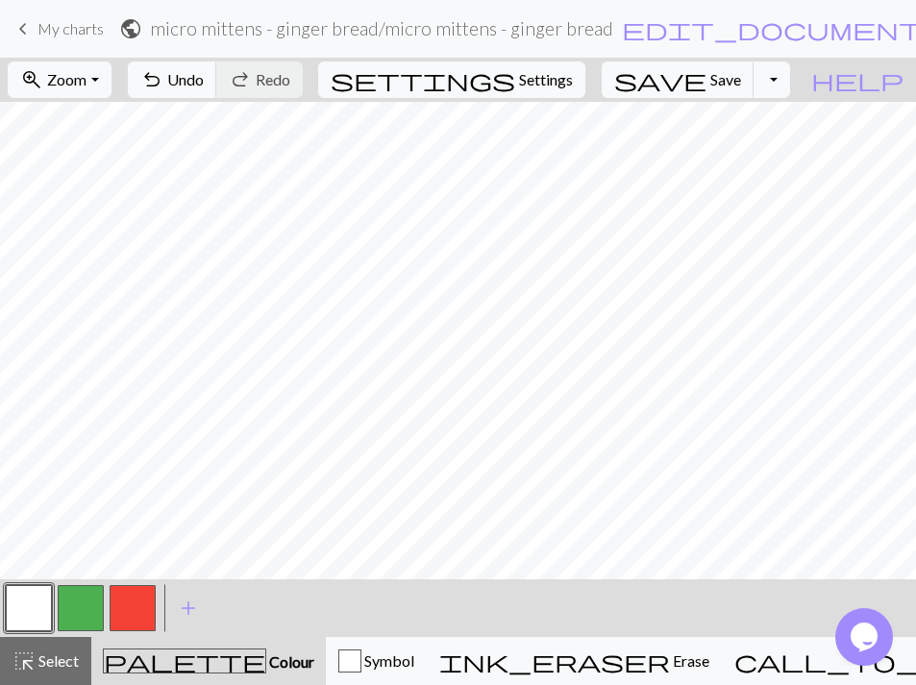
click at [129, 606] on button "button" at bounding box center [133, 608] width 46 height 46
drag, startPoint x: 30, startPoint y: 606, endPoint x: 51, endPoint y: 591, distance: 25.6
click at [30, 606] on button "button" at bounding box center [29, 608] width 46 height 46
click at [134, 617] on button "button" at bounding box center [133, 608] width 46 height 46
click at [27, 617] on button "button" at bounding box center [29, 608] width 46 height 46
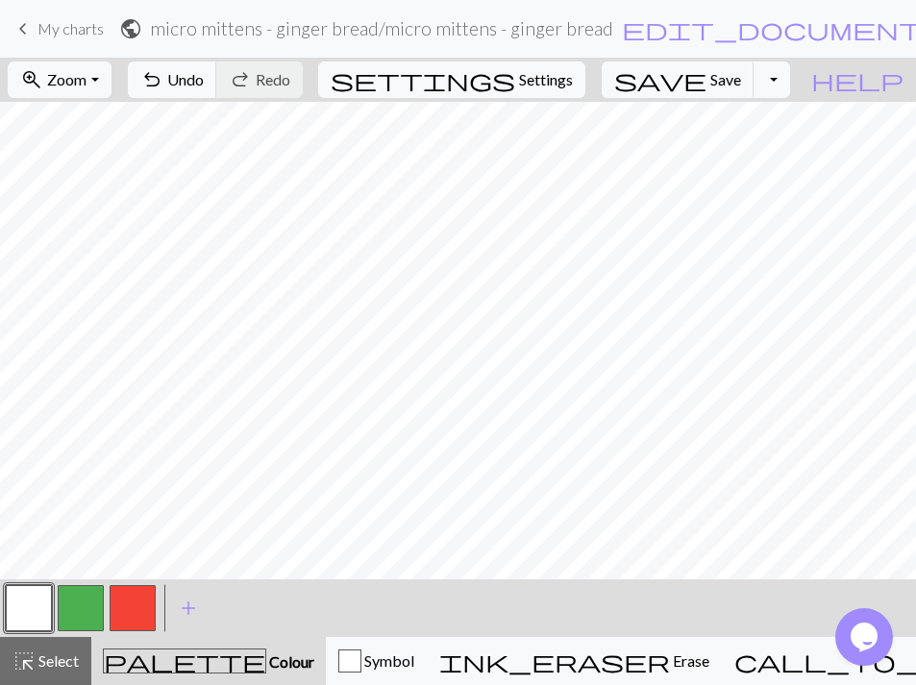
click at [122, 615] on button "button" at bounding box center [133, 608] width 46 height 46
click at [20, 622] on button "button" at bounding box center [29, 608] width 46 height 46
click at [140, 617] on button "button" at bounding box center [133, 608] width 46 height 46
click at [31, 609] on button "button" at bounding box center [29, 608] width 46 height 46
click at [142, 606] on button "button" at bounding box center [133, 608] width 46 height 46
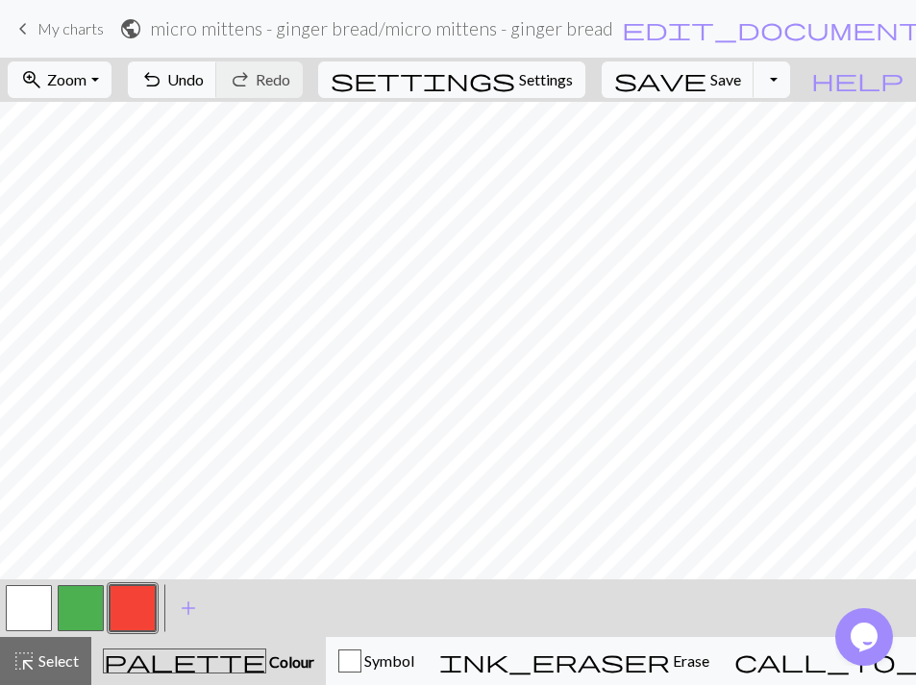
click at [38, 607] on button "button" at bounding box center [29, 608] width 46 height 46
click at [138, 608] on button "button" at bounding box center [133, 608] width 46 height 46
click at [79, 608] on button "button" at bounding box center [81, 608] width 46 height 46
click at [123, 600] on button "button" at bounding box center [133, 608] width 46 height 46
click at [27, 611] on button "button" at bounding box center [29, 608] width 46 height 46
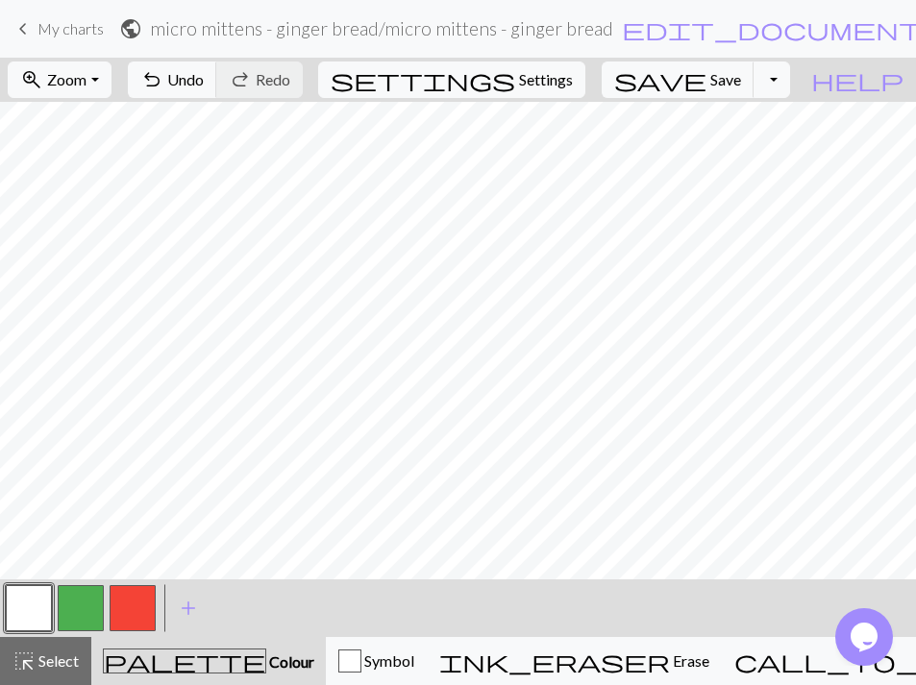
click at [123, 610] on button "button" at bounding box center [133, 608] width 46 height 46
click at [43, 617] on button "button" at bounding box center [29, 608] width 46 height 46
click at [139, 606] on button "button" at bounding box center [133, 608] width 46 height 46
click at [30, 605] on button "button" at bounding box center [29, 608] width 46 height 46
click at [13, 613] on button "button" at bounding box center [29, 608] width 46 height 46
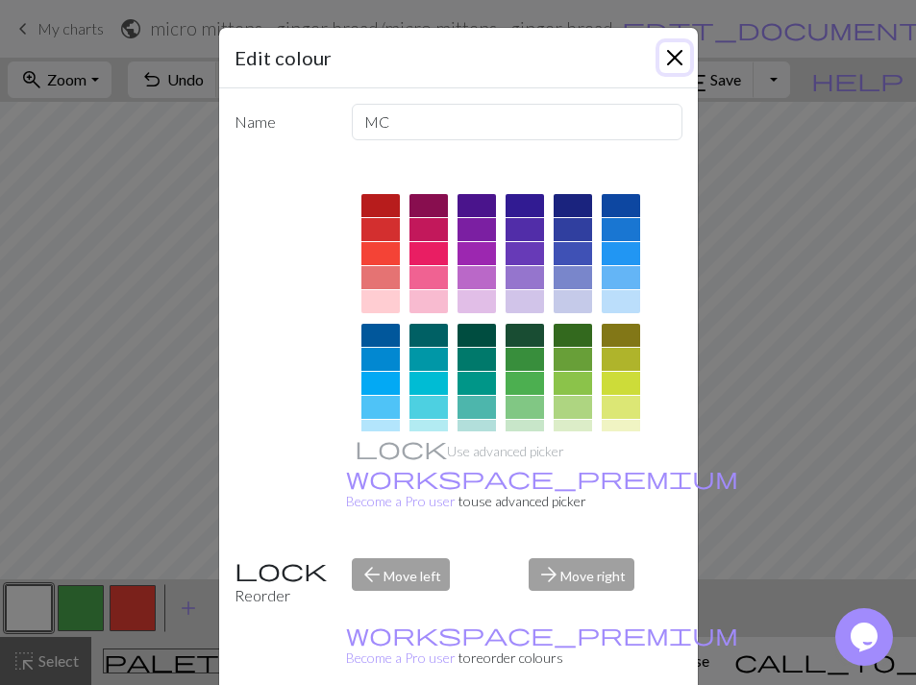
click at [663, 58] on button "Close" at bounding box center [674, 57] width 31 height 31
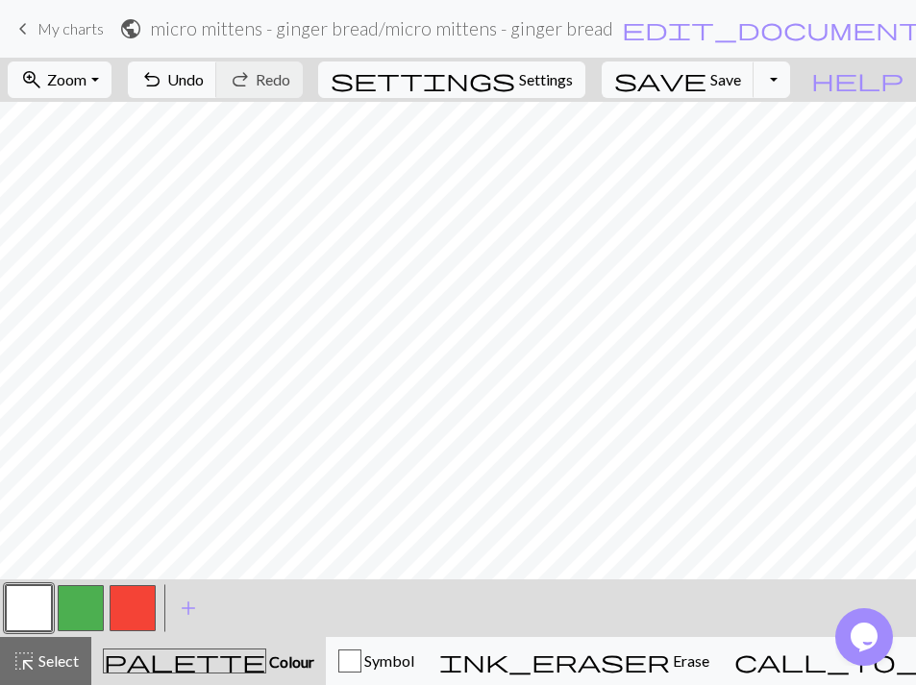
click at [132, 619] on button "button" at bounding box center [133, 608] width 46 height 46
click at [48, 605] on button "button" at bounding box center [29, 608] width 46 height 46
click at [141, 605] on button "button" at bounding box center [133, 608] width 46 height 46
click at [42, 598] on button "button" at bounding box center [29, 608] width 46 height 46
click at [707, 75] on span "save" at bounding box center [660, 79] width 92 height 27
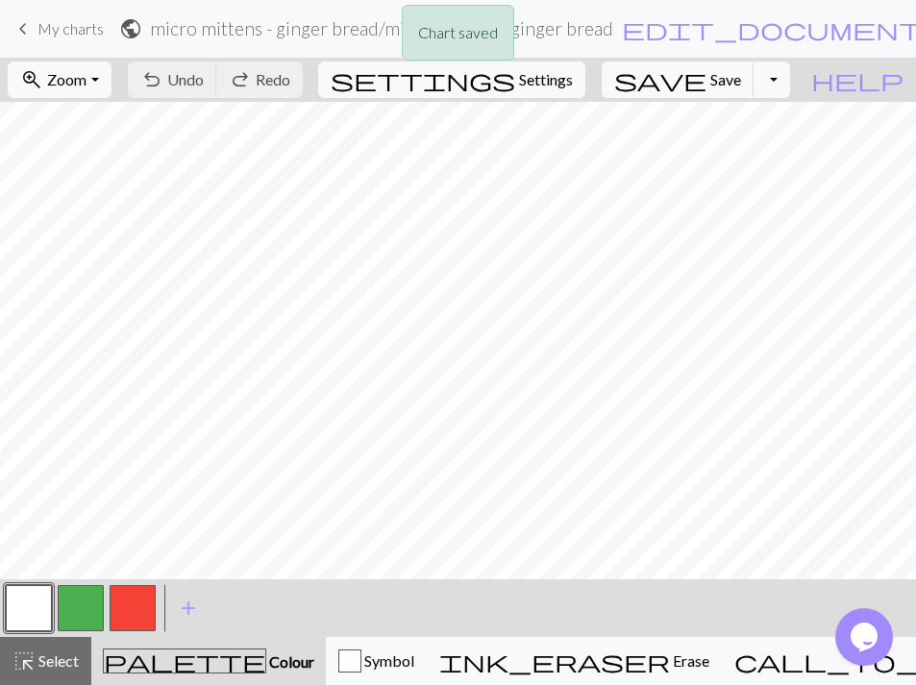
click at [19, 40] on div "Chart saved" at bounding box center [458, 38] width 916 height 76
click at [29, 24] on div "Chart saved" at bounding box center [458, 38] width 916 height 76
click at [27, 32] on span "keyboard_arrow_left" at bounding box center [23, 28] width 23 height 27
